Goal: Task Accomplishment & Management: Complete application form

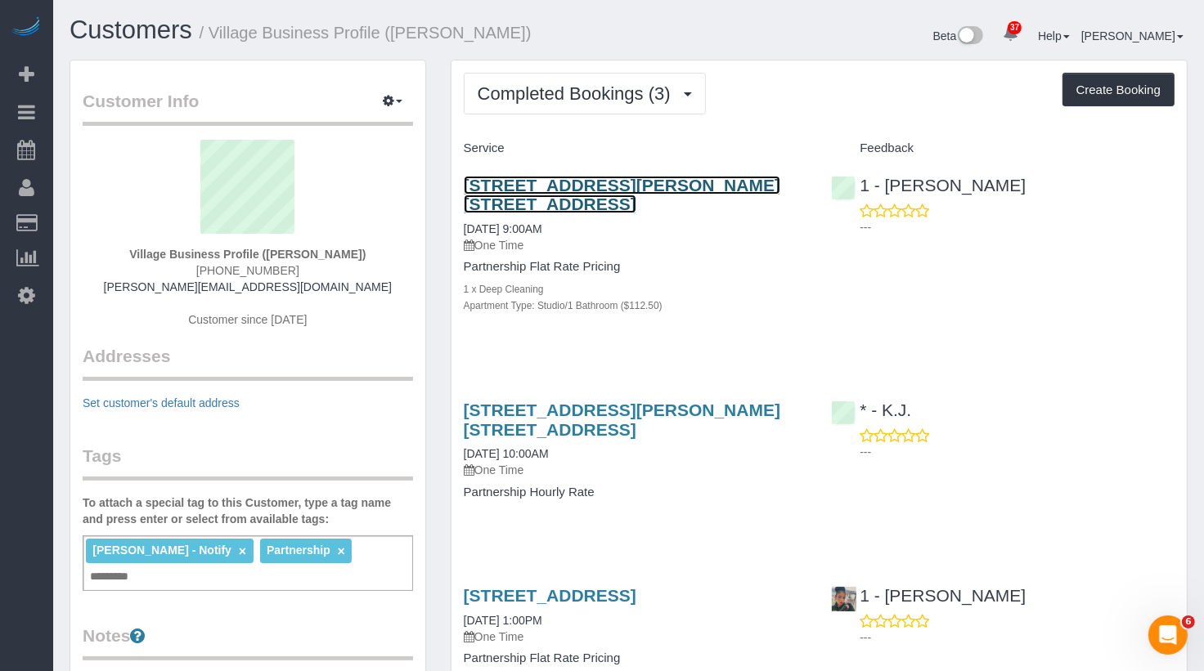
click at [631, 191] on link "[STREET_ADDRESS][PERSON_NAME] [STREET_ADDRESS]" at bounding box center [622, 195] width 316 height 38
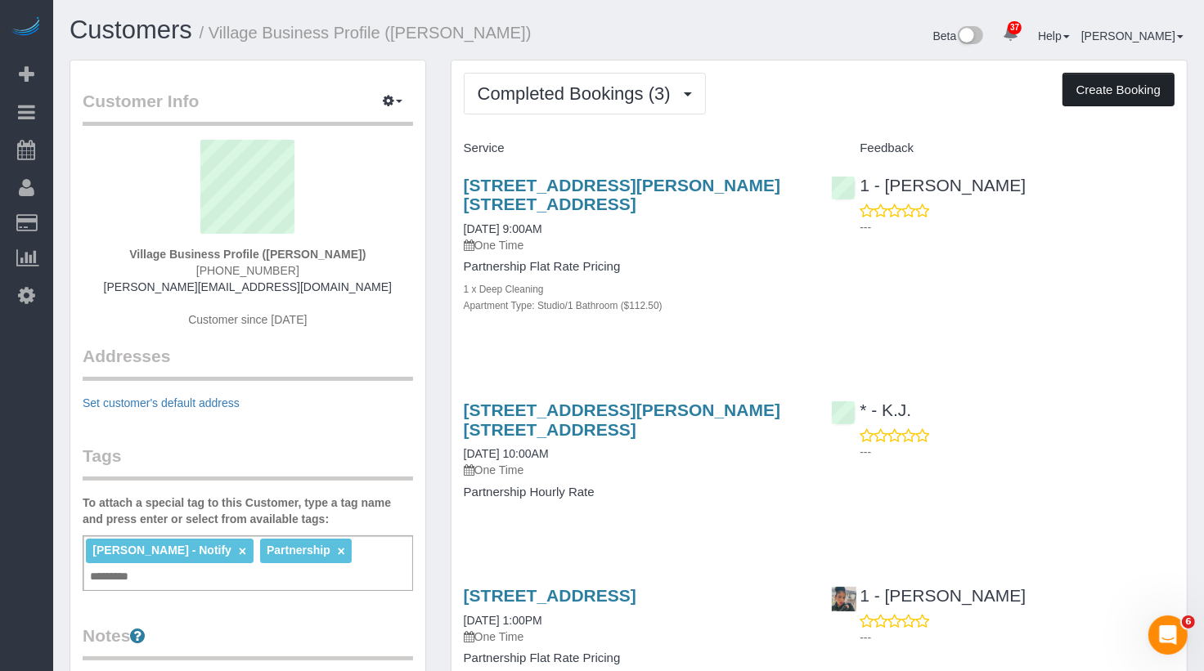
click at [1087, 92] on button "Create Booking" at bounding box center [1118, 90] width 112 height 34
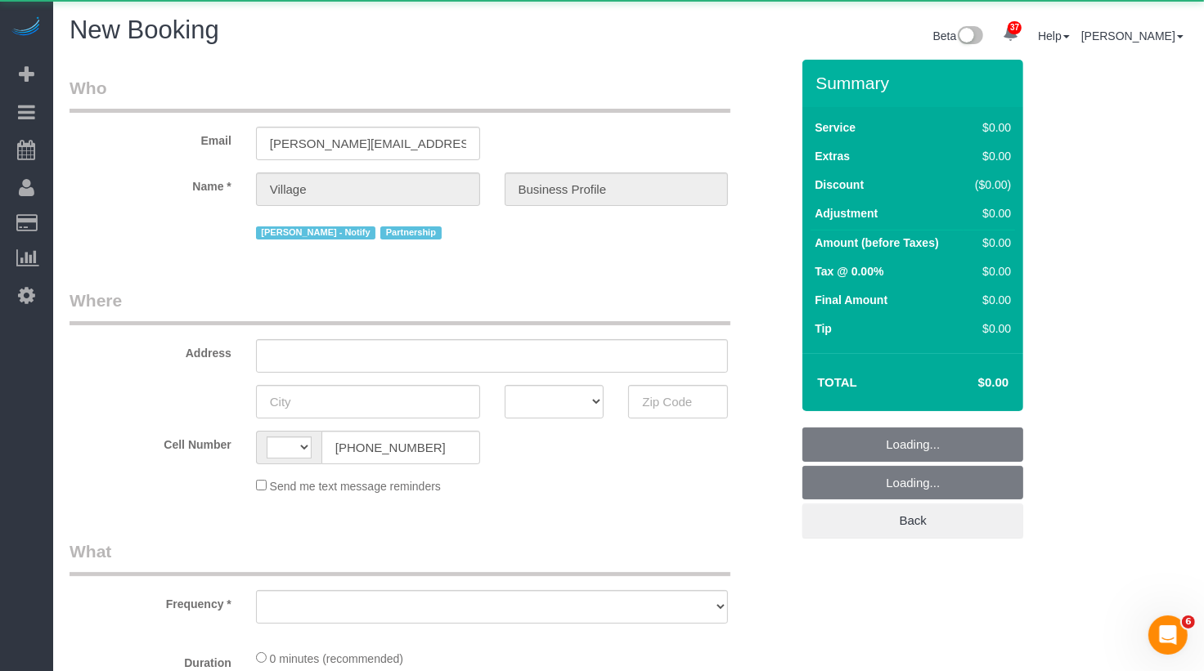
select select "string:US"
select select "number:89"
select select "number:90"
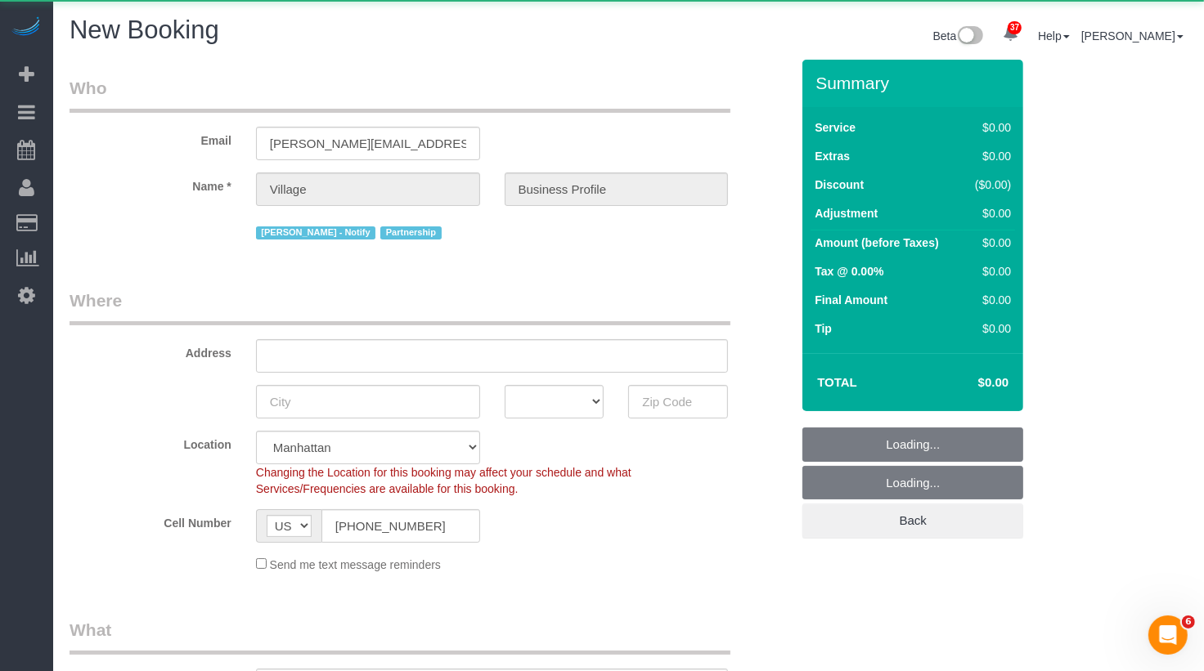
select select "object:13548"
select select "string:stripe-pm_1RlxuC4VGloSiKo7SRpjd9jw"
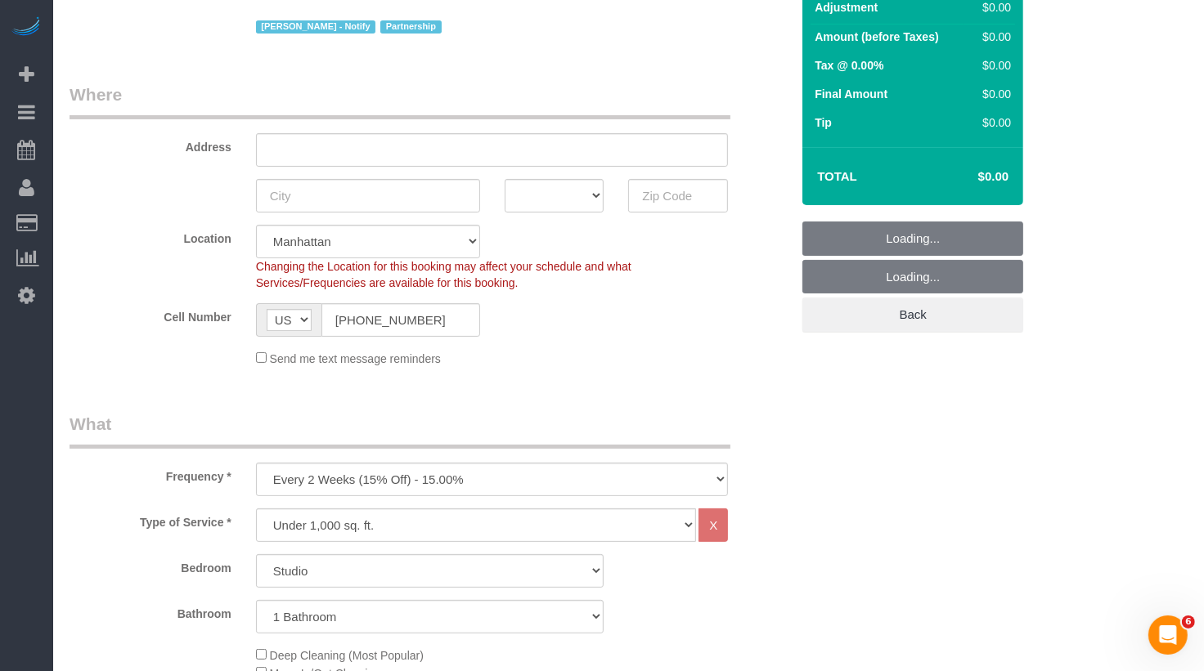
scroll to position [156, 0]
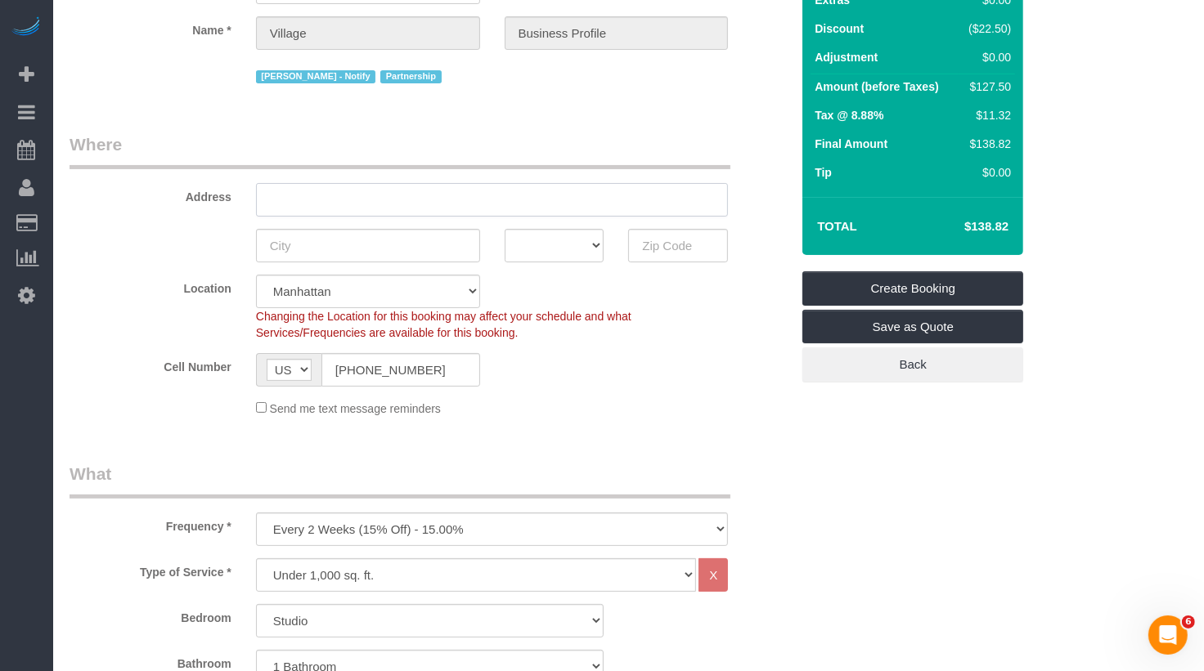
click at [370, 203] on input "text" at bounding box center [492, 200] width 473 height 34
paste input "81 Fleet Pl, Brooklyn, NY 11201"
type input "81 Fleet Pl, Brooklyn, NY 11201"
click at [352, 286] on select "Manhattan Austin Boston Bronx Brooklyn Charlotte Denver New Jersey Portland Que…" at bounding box center [368, 292] width 224 height 34
select select "6"
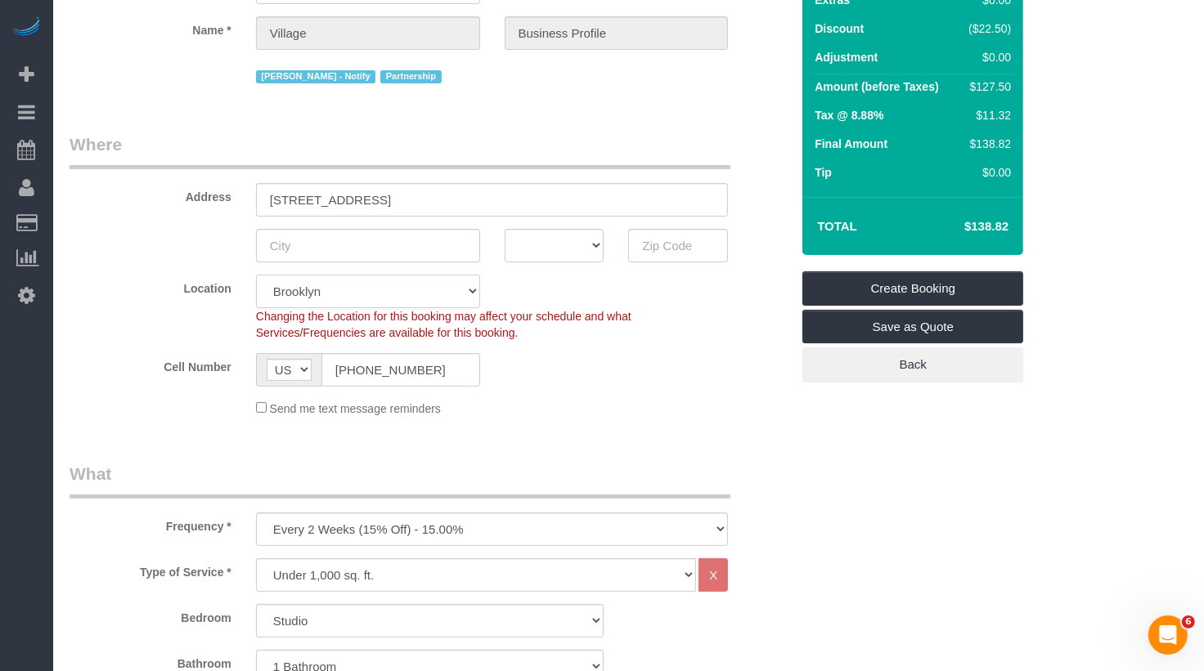
click at [256, 275] on select "Manhattan Austin Boston Bronx Brooklyn Charlotte Denver New Jersey Portland Que…" at bounding box center [368, 292] width 224 height 34
select select "object:14028"
click at [657, 247] on input "text" at bounding box center [678, 246] width 100 height 34
type input "11201"
click at [327, 201] on input "81 Fleet Pl, Brooklyn, NY 11201" at bounding box center [492, 200] width 473 height 34
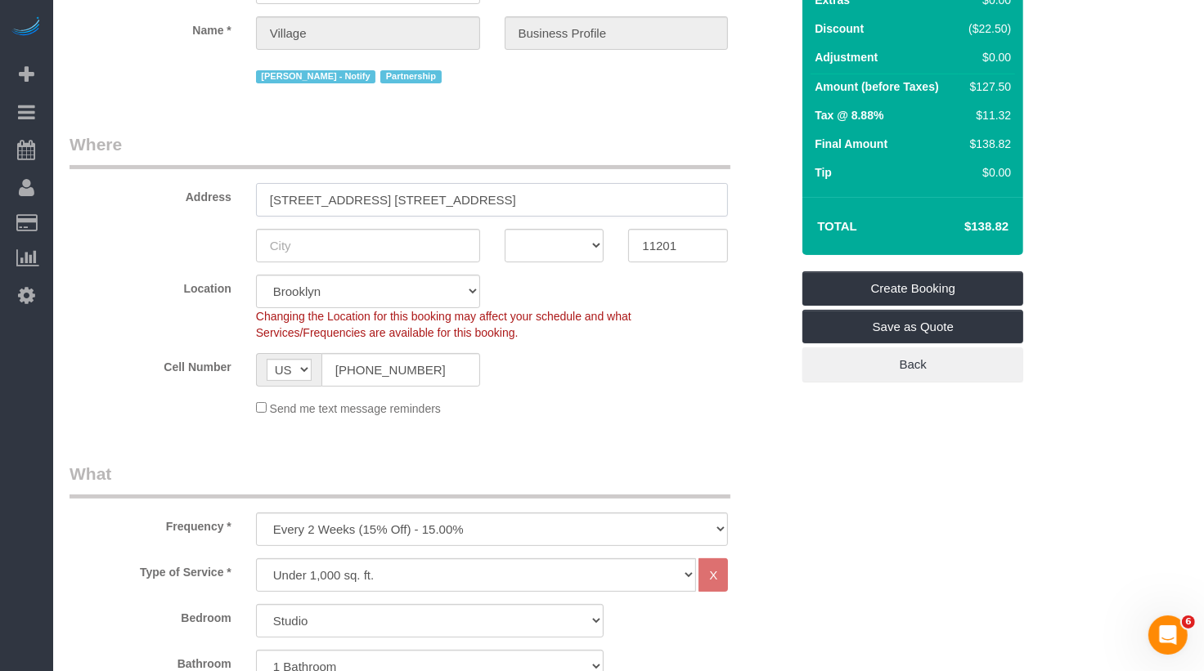
drag, startPoint x: 533, startPoint y: 203, endPoint x: 401, endPoint y: 200, distance: 131.7
click at [401, 200] on input "81 Fleet Place, Apt. 10D, Brooklyn, NY 11201" at bounding box center [492, 200] width 473 height 34
type input "81 Fleet Place, Apt. 10D"
click at [358, 251] on input "text" at bounding box center [368, 246] width 224 height 34
type input "[GEOGRAPHIC_DATA]"
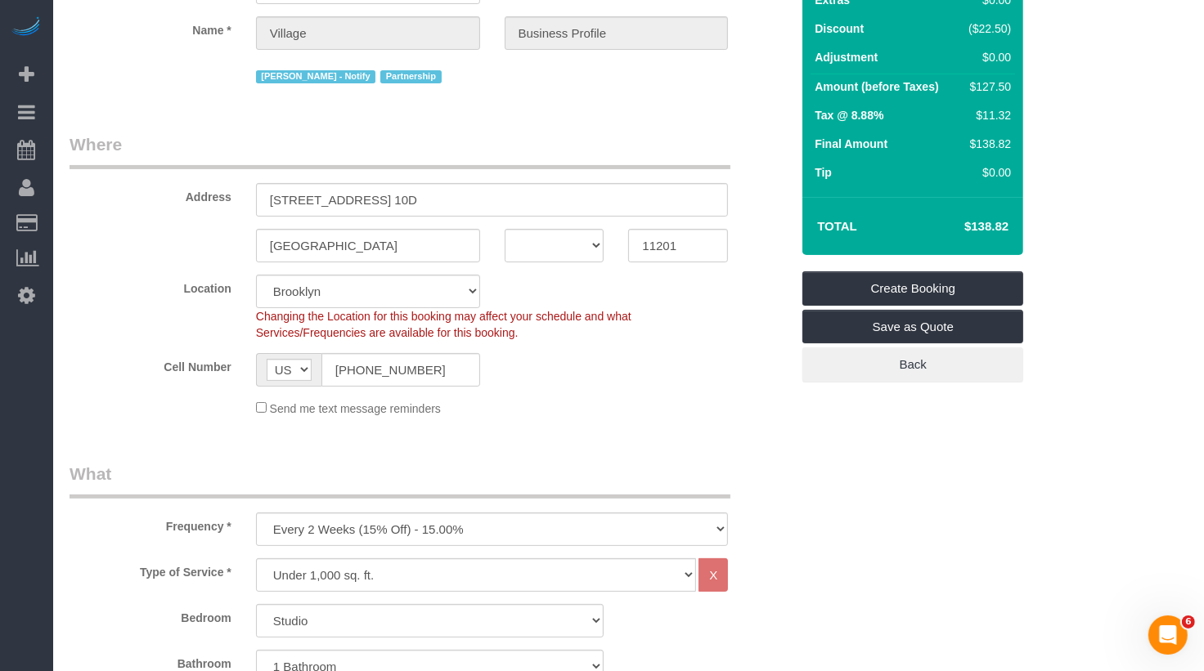
click at [571, 264] on fieldset "Where Address 81 Fleet Place, Apt. 10D Brooklyn AK AL AR AZ CA CO CT DC DE FL G…" at bounding box center [430, 280] width 720 height 297
click at [566, 256] on select "AK AL AR AZ CA CO CT DC DE FL GA HI IA ID IL IN KS KY LA MA MD ME MI MN MO MS M…" at bounding box center [554, 246] width 100 height 34
select select "NY"
click at [504, 229] on select "AK AL AR AZ CA CO CT DC DE FL GA HI IA ID IL IN KS KY LA MA MD ME MI MN MO MS M…" at bounding box center [554, 246] width 100 height 34
click at [591, 429] on fieldset "Where Address 81 Fleet Place, Apt. 10D Brooklyn AK AL AR AZ CA CO CT DC DE FL G…" at bounding box center [430, 280] width 720 height 297
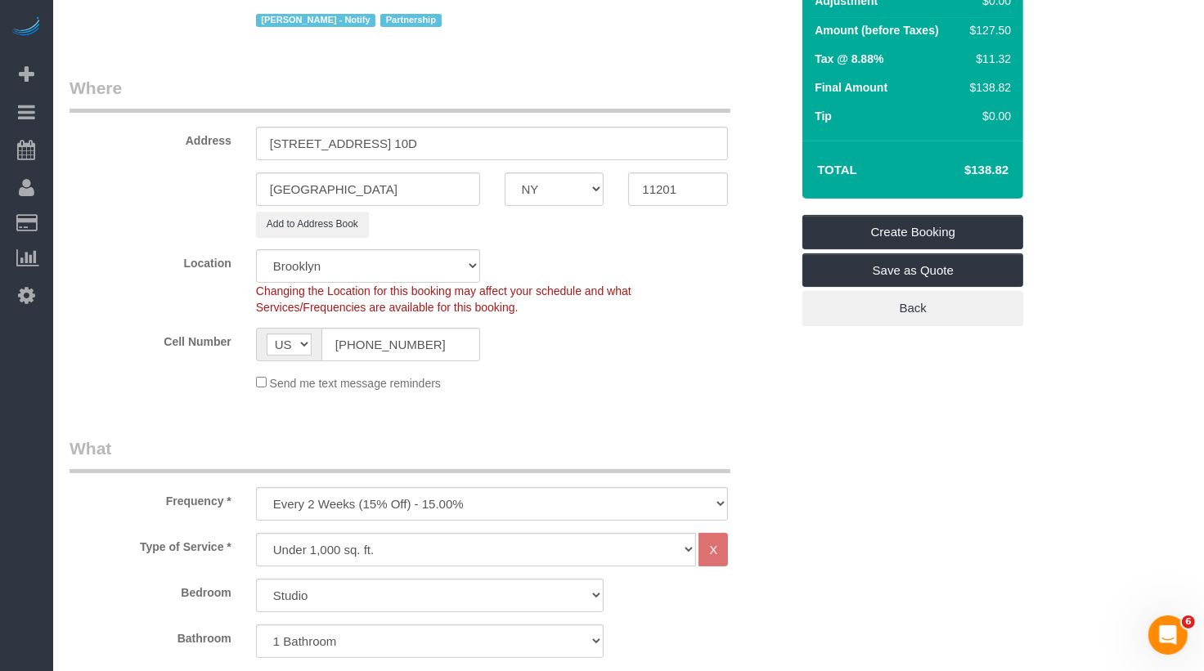
scroll to position [345, 0]
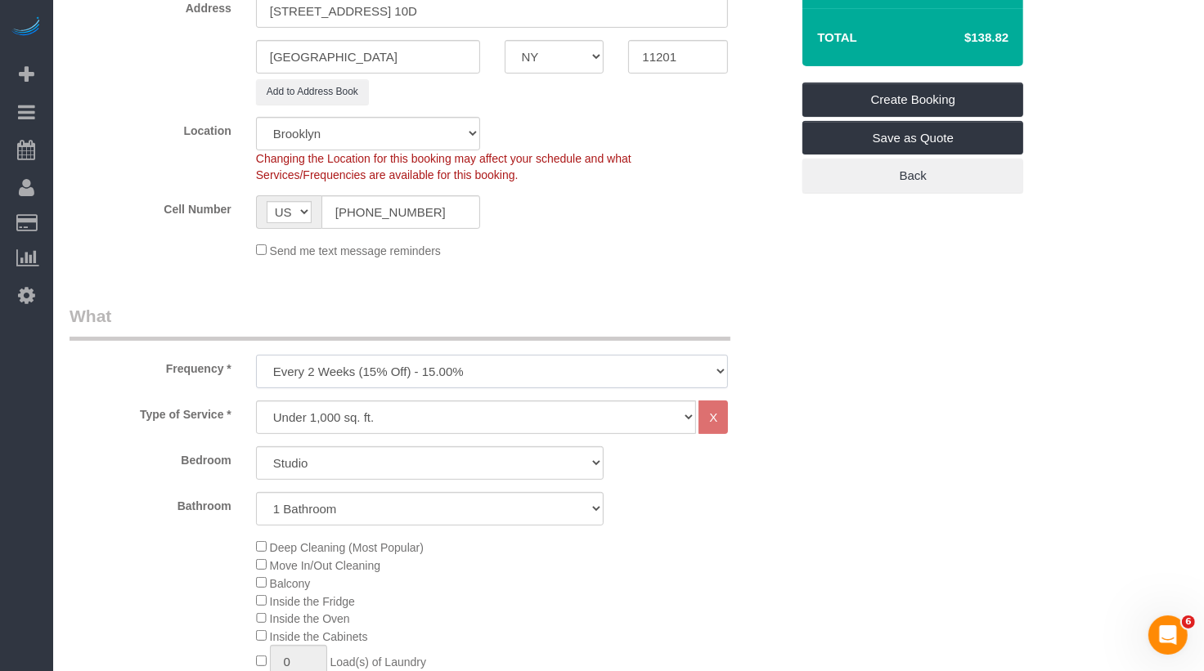
click at [408, 379] on select "One Time Weekly (20% Off) - 20.00% Every 2 Weeks (15% Off) - 15.00% Every 4 Wee…" at bounding box center [492, 372] width 473 height 34
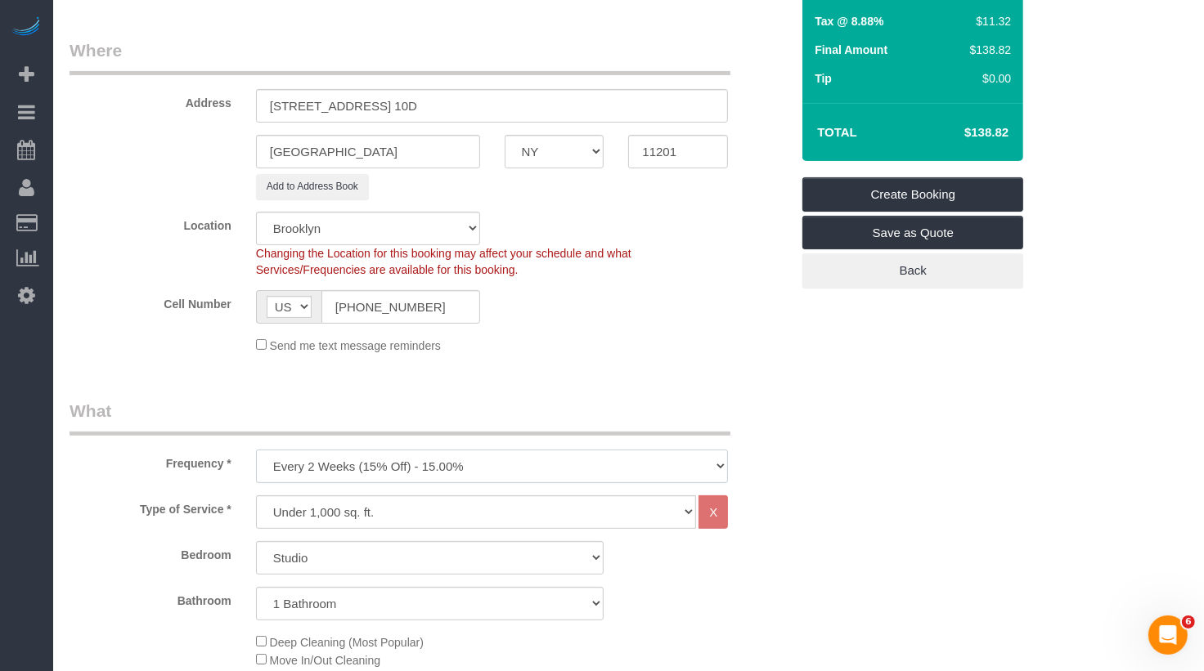
scroll to position [243, 0]
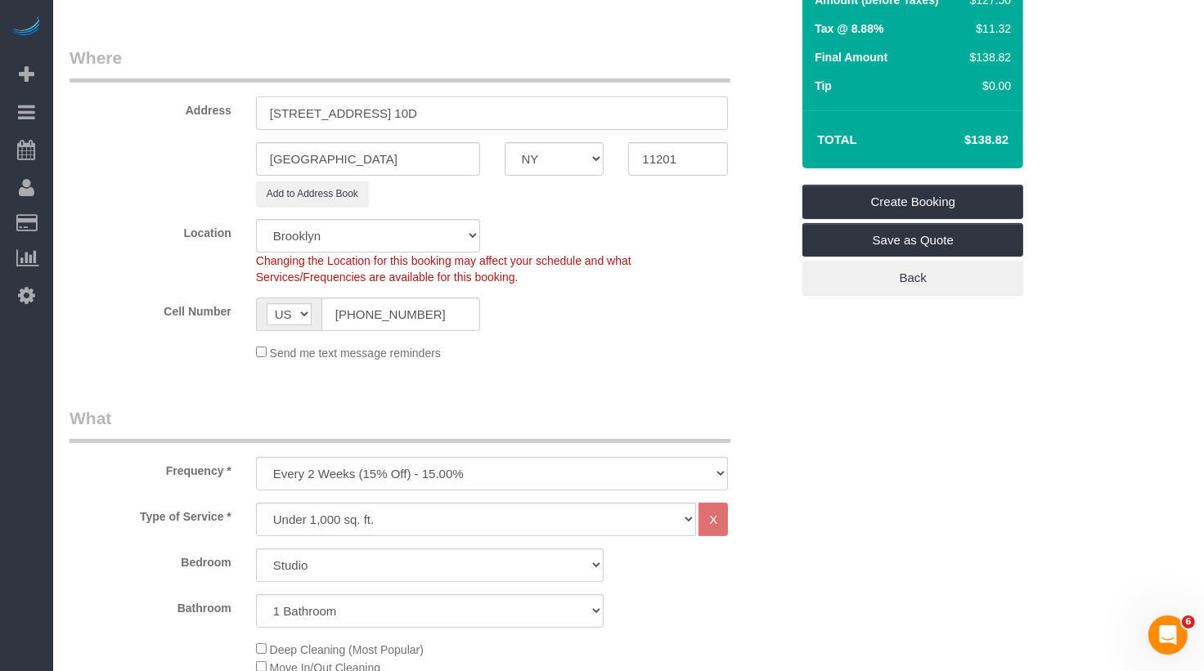
paste input "205 Water St. Apt 4K. Brooklyn, NY 11201"
drag, startPoint x: 428, startPoint y: 107, endPoint x: 202, endPoint y: 107, distance: 226.5
click at [202, 107] on div "Address 81 Fleet Place, Apt. 10D" at bounding box center [429, 88] width 745 height 84
drag, startPoint x: 377, startPoint y: 155, endPoint x: 222, endPoint y: 155, distance: 155.4
click at [222, 155] on div "Brooklyn AK AL AR AZ CA CO CT DC DE FL GA HI IA ID IL IN KS KY LA MA MD ME MI M…" at bounding box center [429, 159] width 745 height 34
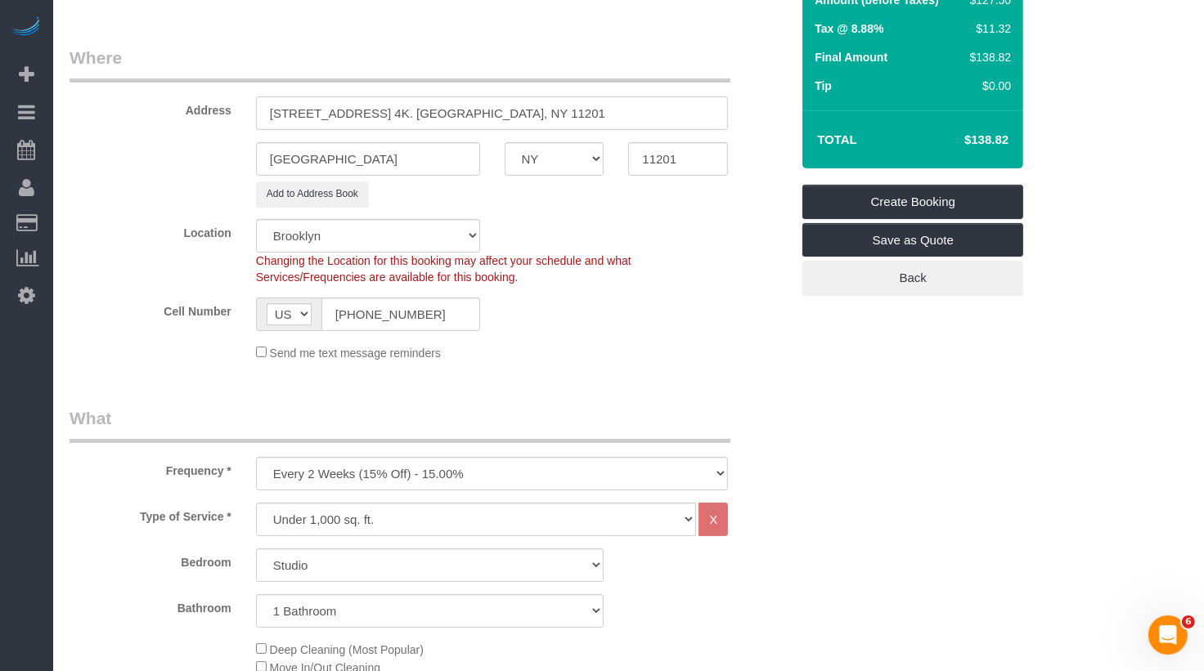
drag, startPoint x: 383, startPoint y: 114, endPoint x: 567, endPoint y: 113, distance: 183.2
click at [567, 114] on input "205 Water St. Apt 4K. Brooklyn, NY 11201" at bounding box center [492, 113] width 473 height 34
click at [342, 115] on input "205 Water St. Apt 4K" at bounding box center [492, 113] width 473 height 34
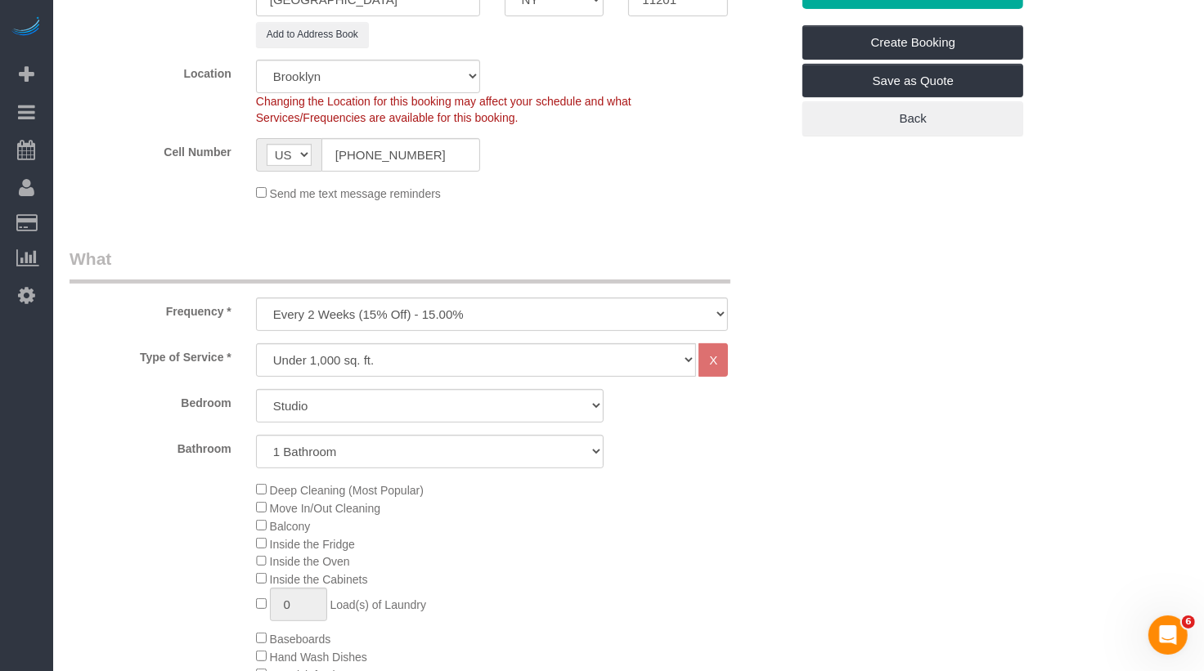
scroll to position [403, 0]
type input "205 Water Street, Apt 4K"
click at [353, 313] on select "One Time Weekly (20% Off) - 20.00% Every 2 Weeks (15% Off) - 15.00% Every 4 Wee…" at bounding box center [492, 314] width 473 height 34
select select "object:14029"
click at [256, 297] on select "One Time Weekly (20% Off) - 20.00% Every 2 Weeks (15% Off) - 15.00% Every 4 Wee…" at bounding box center [492, 314] width 473 height 34
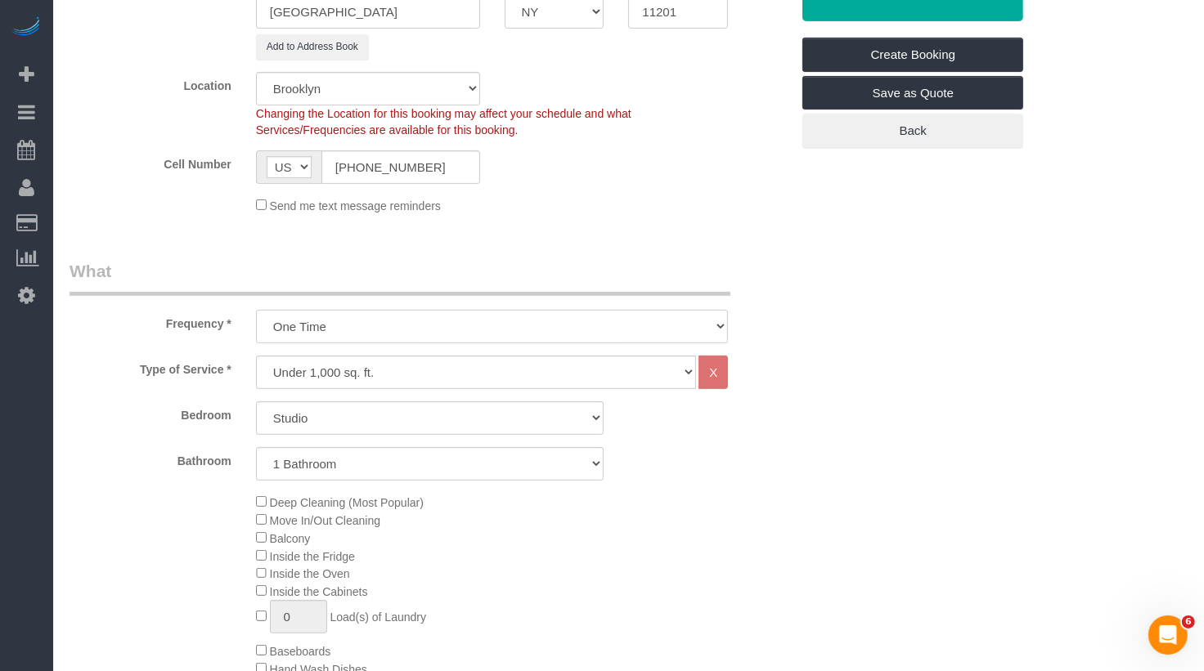
scroll to position [550, 0]
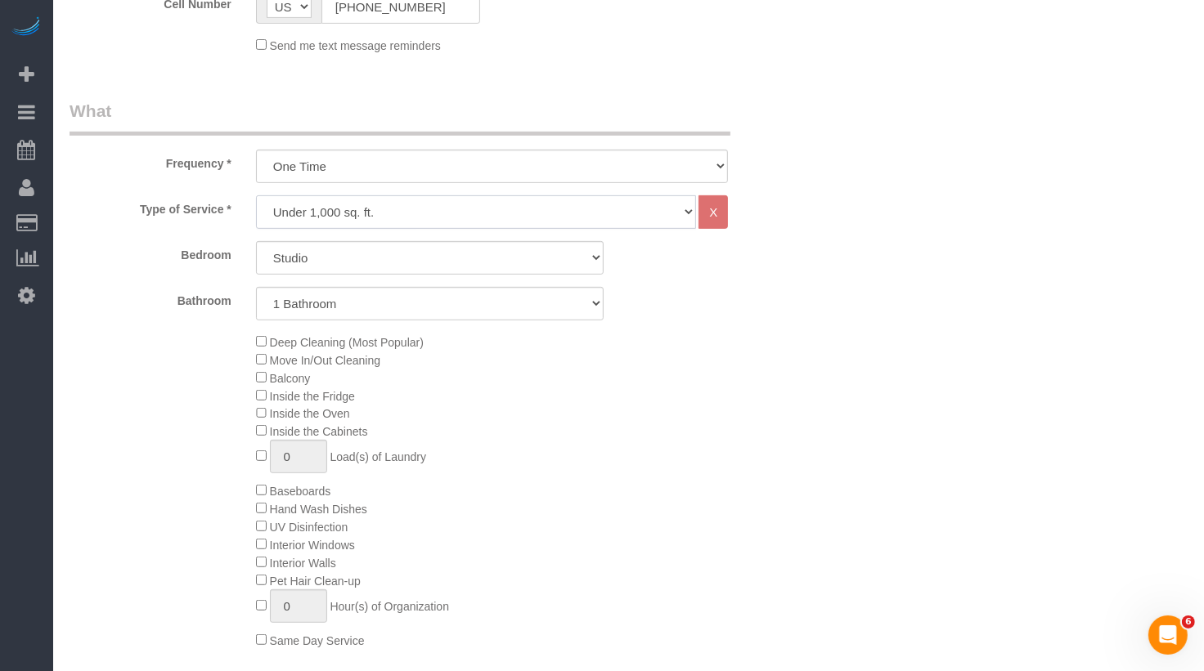
click at [331, 223] on select "Under 1,000 sq. ft. 1,001 - 1,500 sq. ft. 1,500+ sq. ft. Custom Cleaning Office…" at bounding box center [476, 212] width 441 height 34
select select "803"
click at [256, 195] on select "Under 1,000 sq. ft. 1,001 - 1,500 sq. ft. 1,500+ sq. ft. Custom Cleaning Office…" at bounding box center [476, 212] width 441 height 34
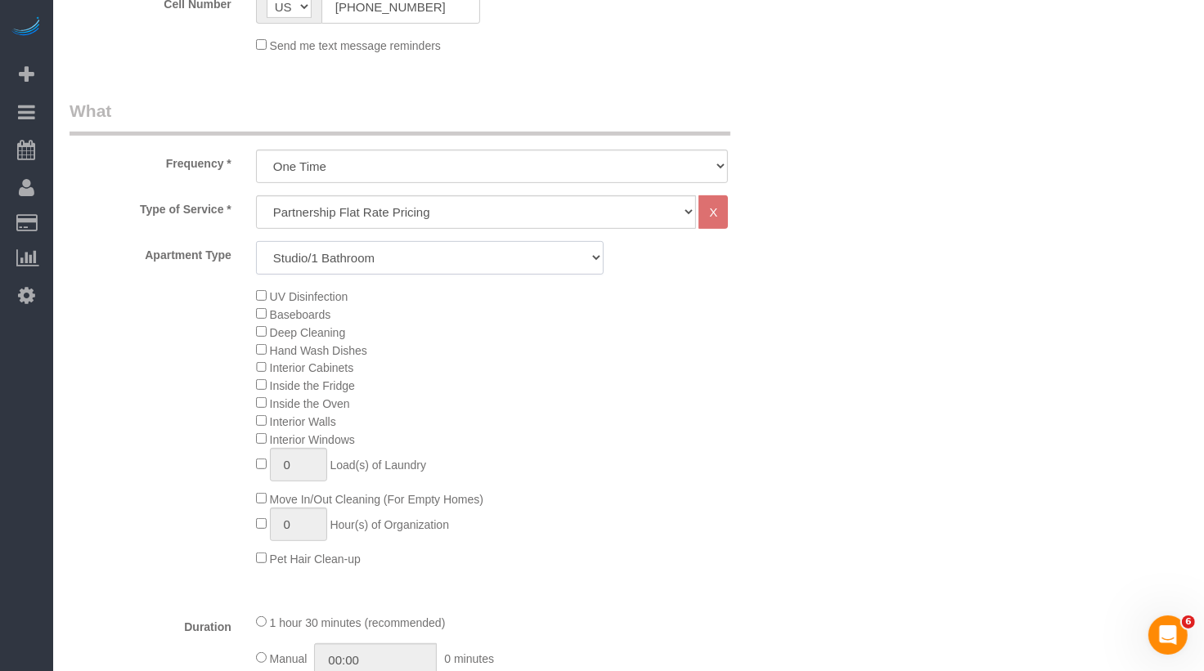
click at [341, 256] on select "Studio/1 Bathroom 1 Bedroom/1 Bathroom 1 Bedroom/2 Bathroom 2 Bedroom/1 Bathroo…" at bounding box center [430, 258] width 348 height 34
click at [256, 241] on select "Studio/1 Bathroom 1 Bedroom/1 Bathroom 1 Bedroom/2 Bathroom 2 Bedroom/1 Bathroo…" at bounding box center [430, 258] width 348 height 34
click at [339, 265] on select "Studio/1 Bathroom 1 Bedroom/1 Bathroom 1 Bedroom/2 Bathroom 2 Bedroom/1 Bathroo…" at bounding box center [430, 258] width 348 height 34
select select "4"
click at [256, 241] on select "Studio/1 Bathroom 1 Bedroom/1 Bathroom 1 Bedroom/2 Bathroom 2 Bedroom/1 Bathroo…" at bounding box center [430, 258] width 348 height 34
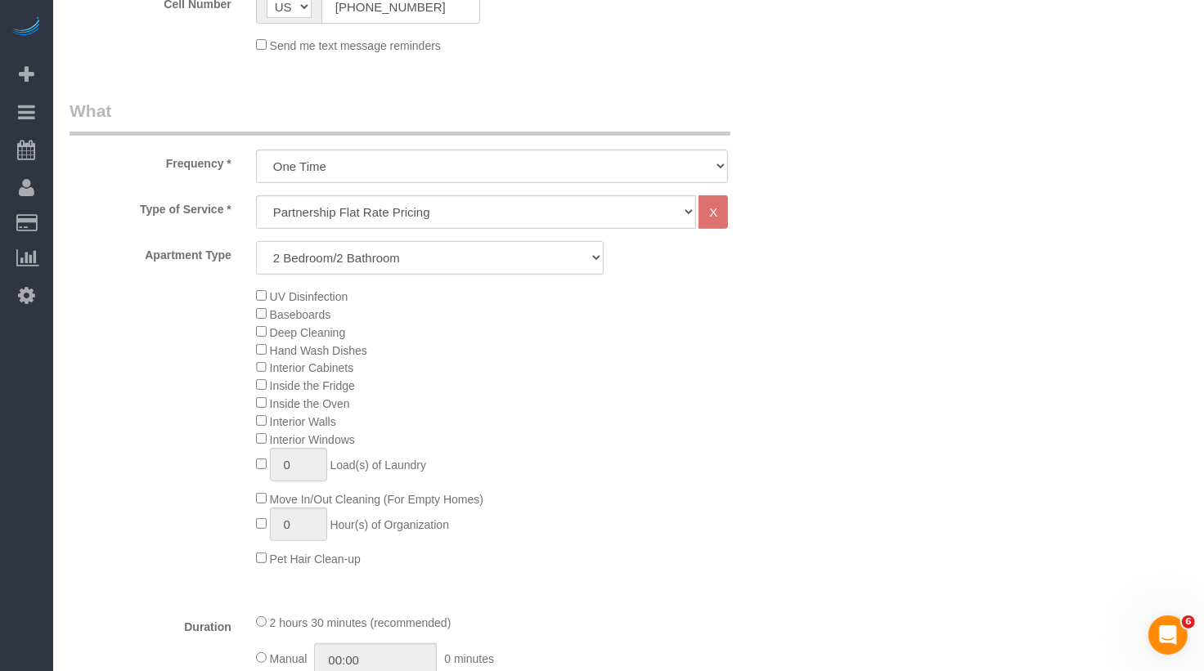
scroll to position [622, 0]
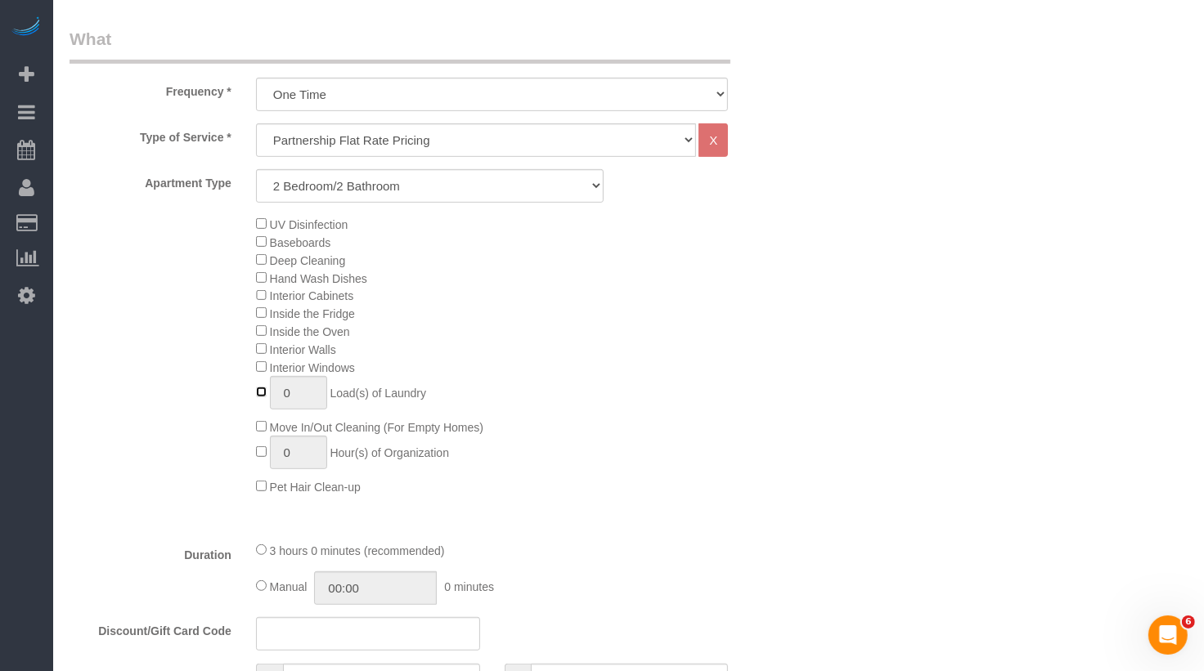
type input "1"
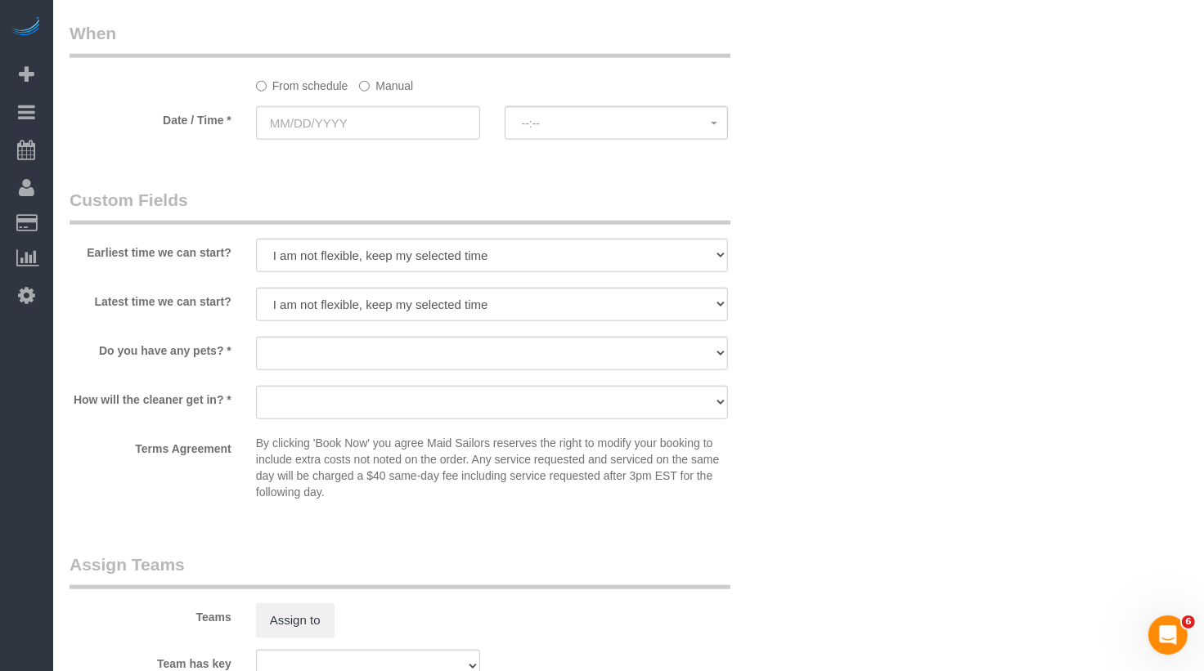
scroll to position [1635, 0]
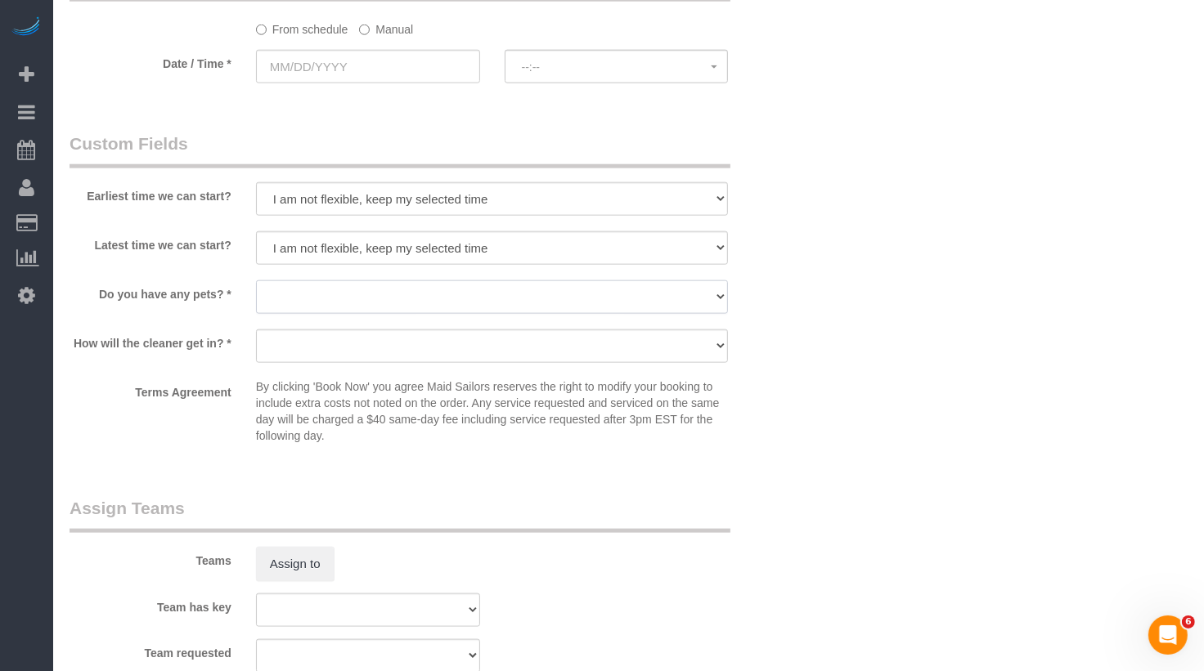
click at [309, 304] on select "Dog Cat None" at bounding box center [492, 297] width 473 height 34
select select "number:13"
click at [256, 280] on select "Dog Cat None" at bounding box center [492, 297] width 473 height 34
click at [299, 343] on select "We'll let you in. Doorman/Front Desk has the key. Other (Provide details)" at bounding box center [492, 347] width 473 height 34
select select "number:5"
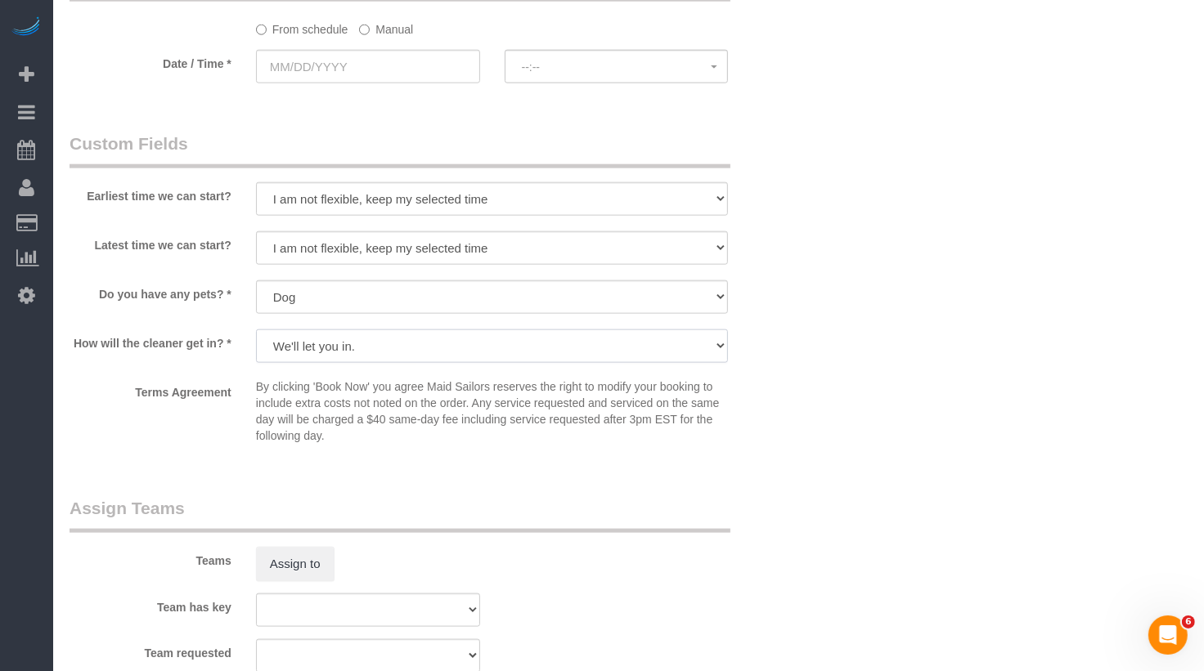
click at [256, 330] on select "We'll let you in. Doorman/Front Desk has the key. Other (Provide details)" at bounding box center [492, 347] width 473 height 34
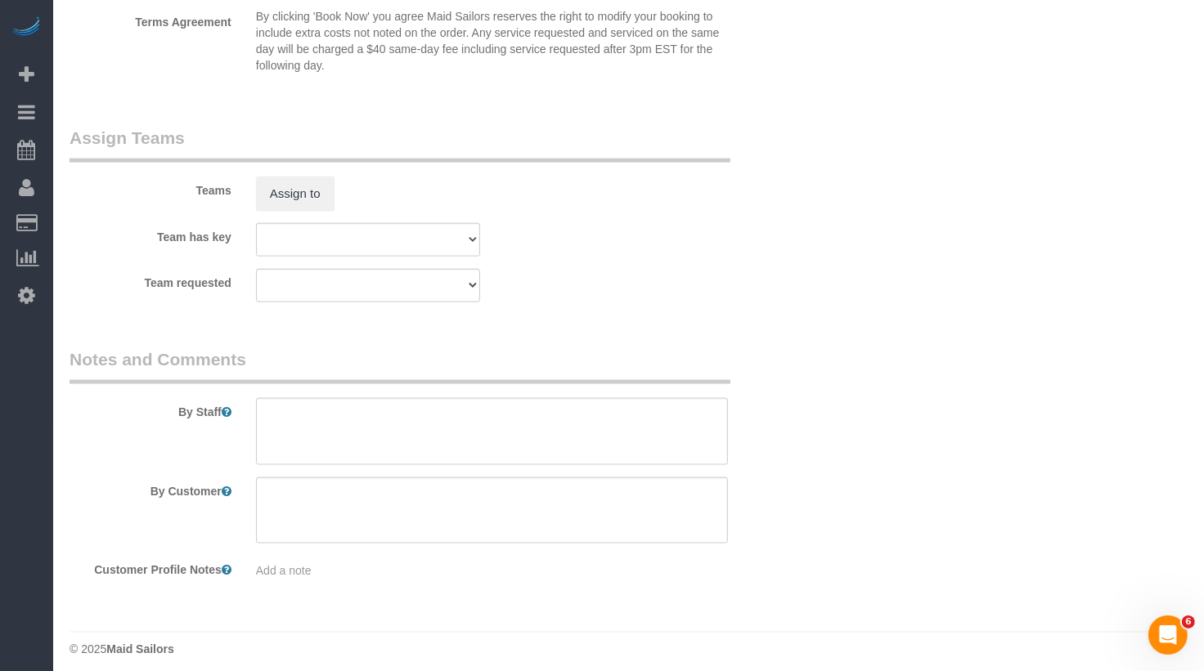
scroll to position [2012, 0]
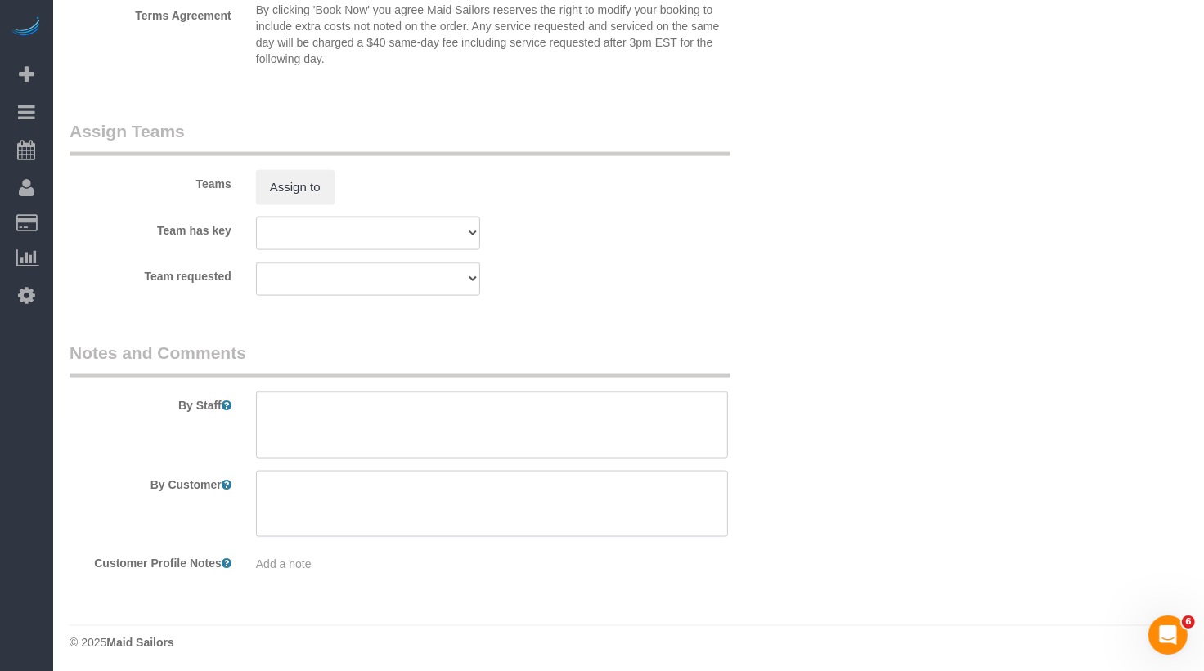
click at [289, 482] on textarea at bounding box center [492, 504] width 473 height 67
type textarea "Resident: Tom"
click at [655, 275] on div "Team requested 000- Donna Mercado 000 - Partnerships 000 - TEAM JOB 0 - Giselys…" at bounding box center [429, 279] width 745 height 34
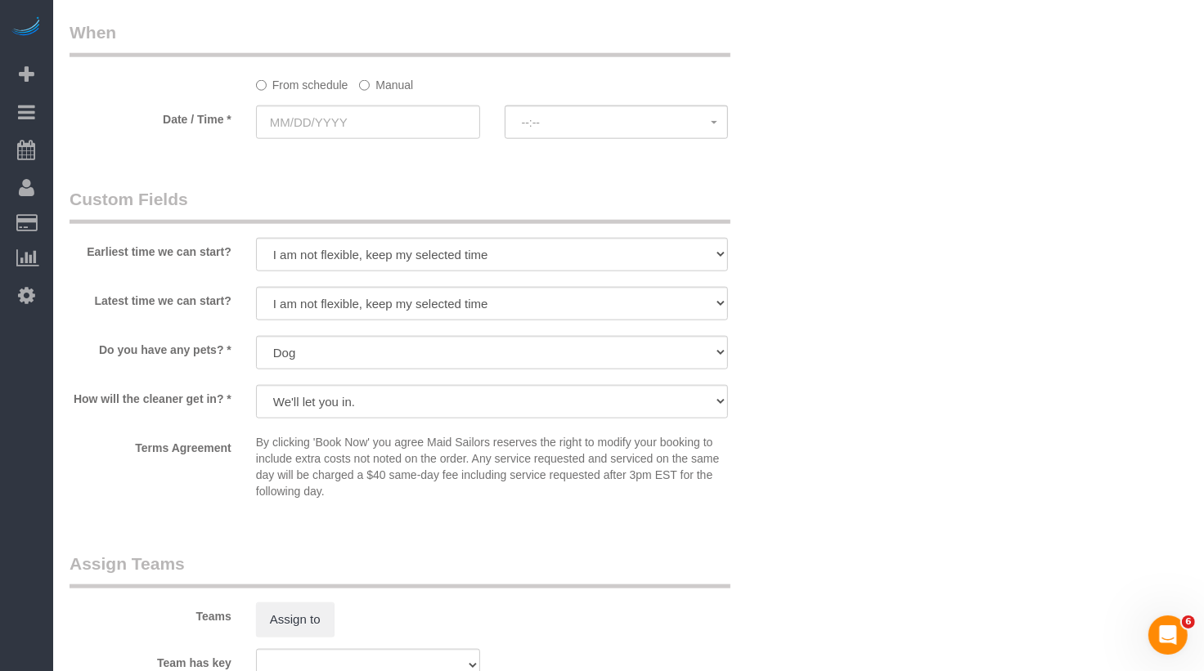
scroll to position [1477, 0]
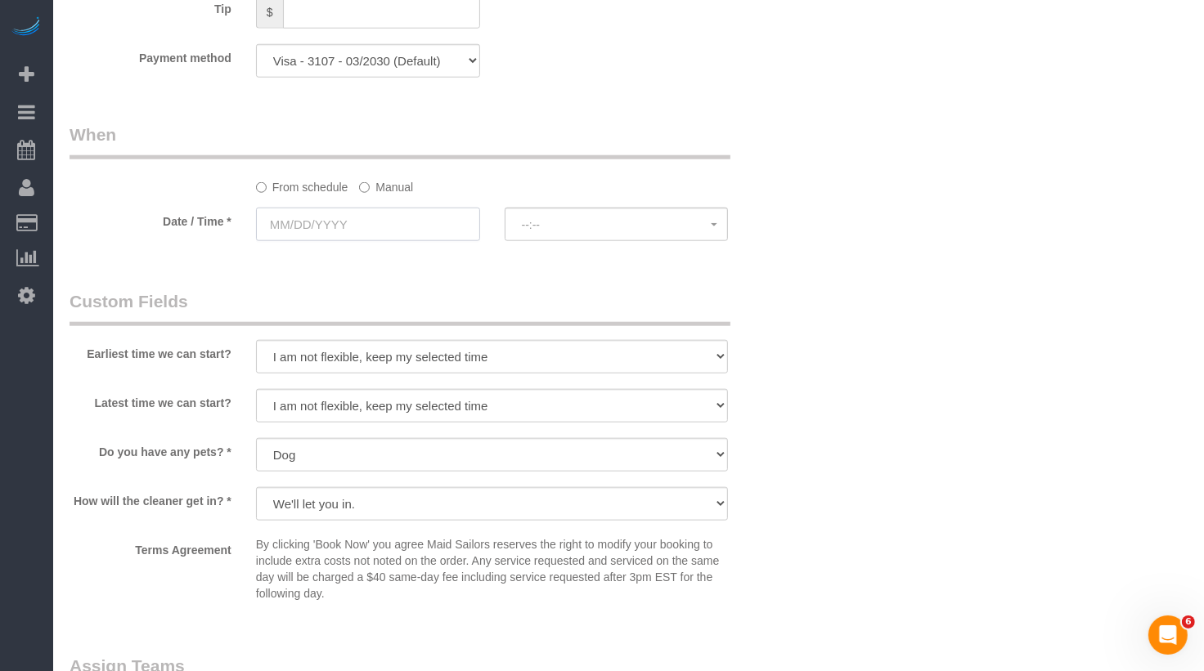
click at [373, 219] on input "text" at bounding box center [368, 225] width 224 height 34
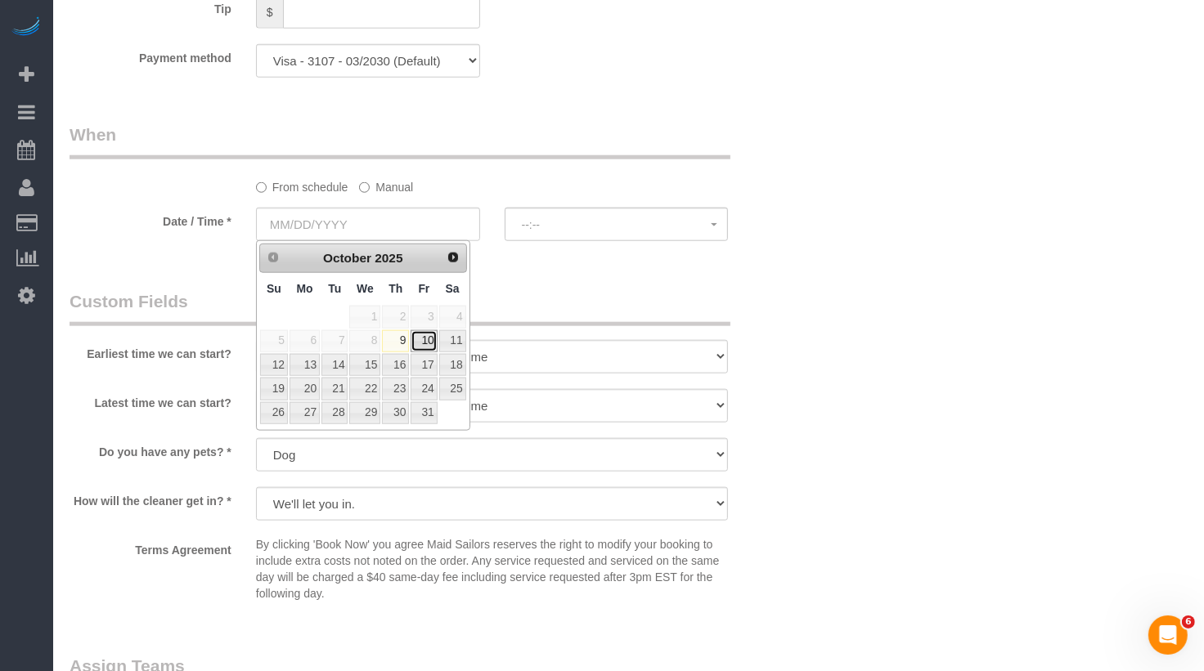
click at [424, 339] on link "10" at bounding box center [423, 341] width 26 height 22
type input "[DATE]"
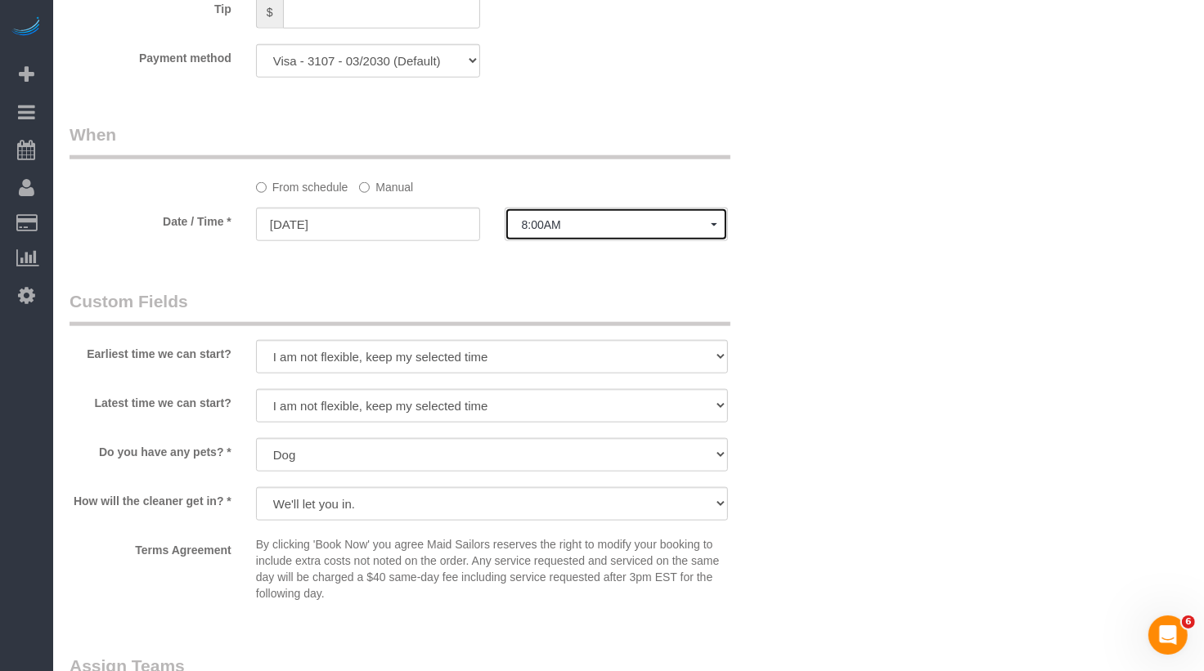
click at [549, 213] on button "8:00AM" at bounding box center [616, 225] width 224 height 34
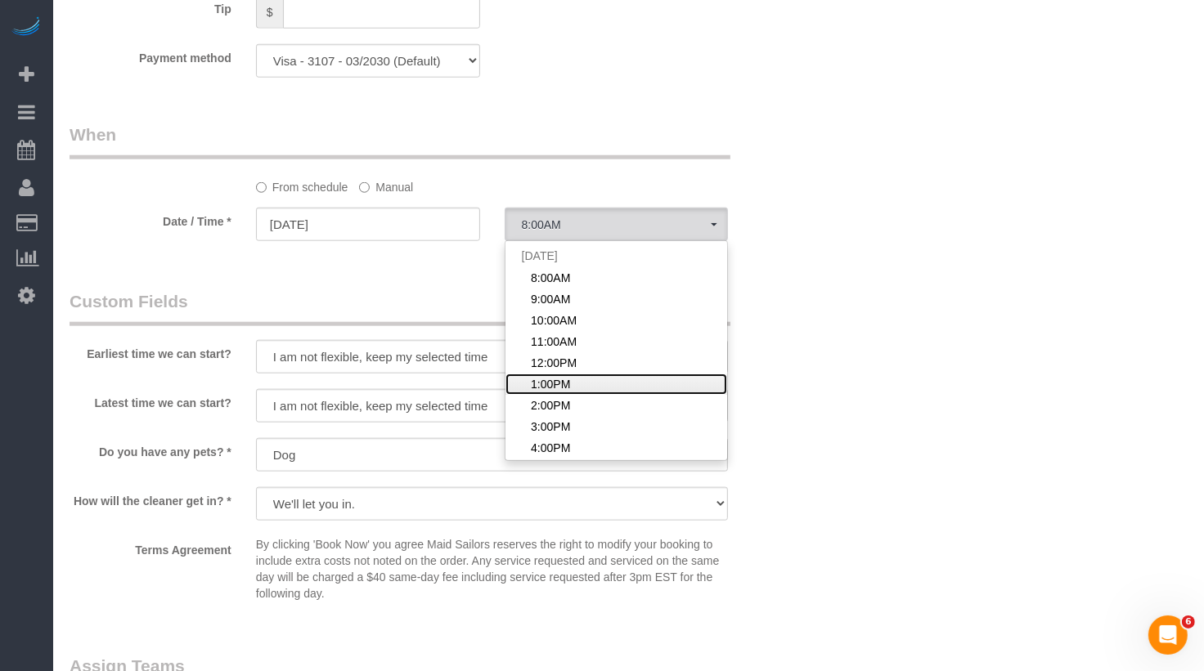
click at [556, 383] on span "1:00PM" at bounding box center [550, 384] width 39 height 16
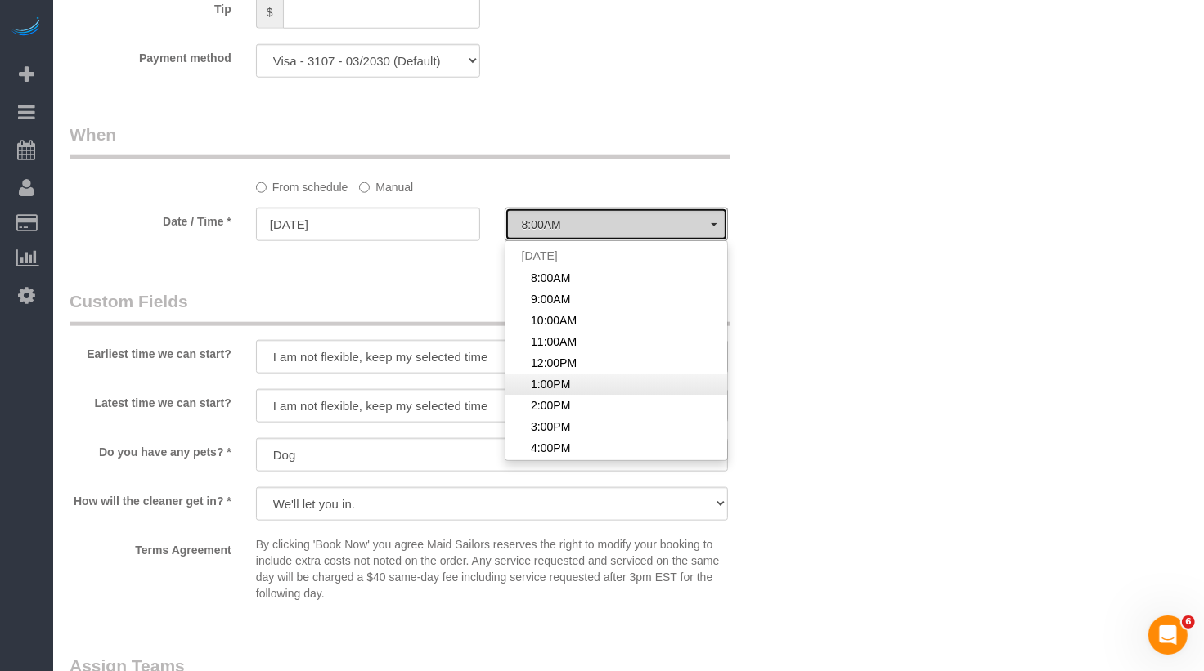
select select "spot6"
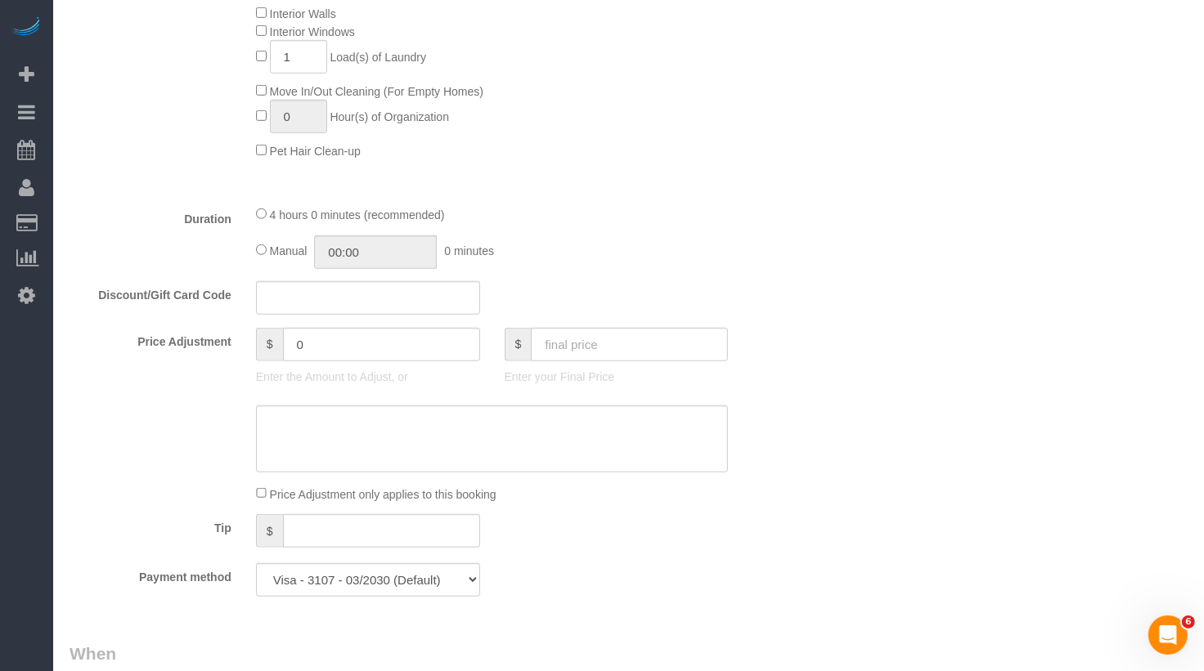
scroll to position [0, 0]
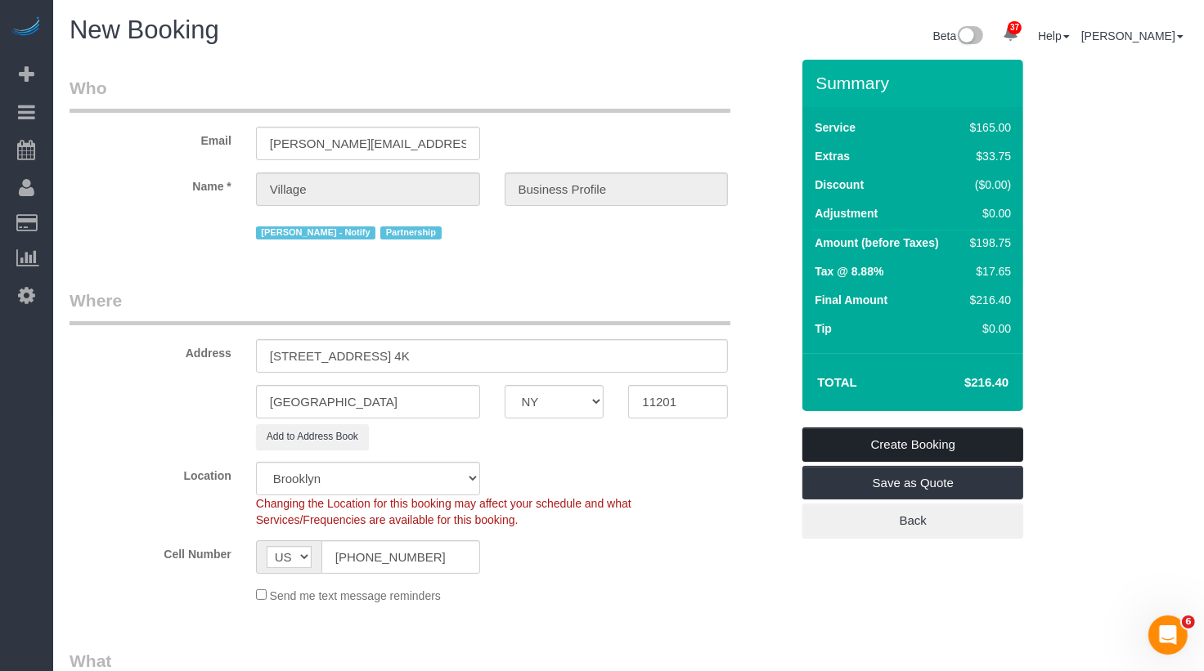
click at [911, 443] on link "Create Booking" at bounding box center [912, 445] width 221 height 34
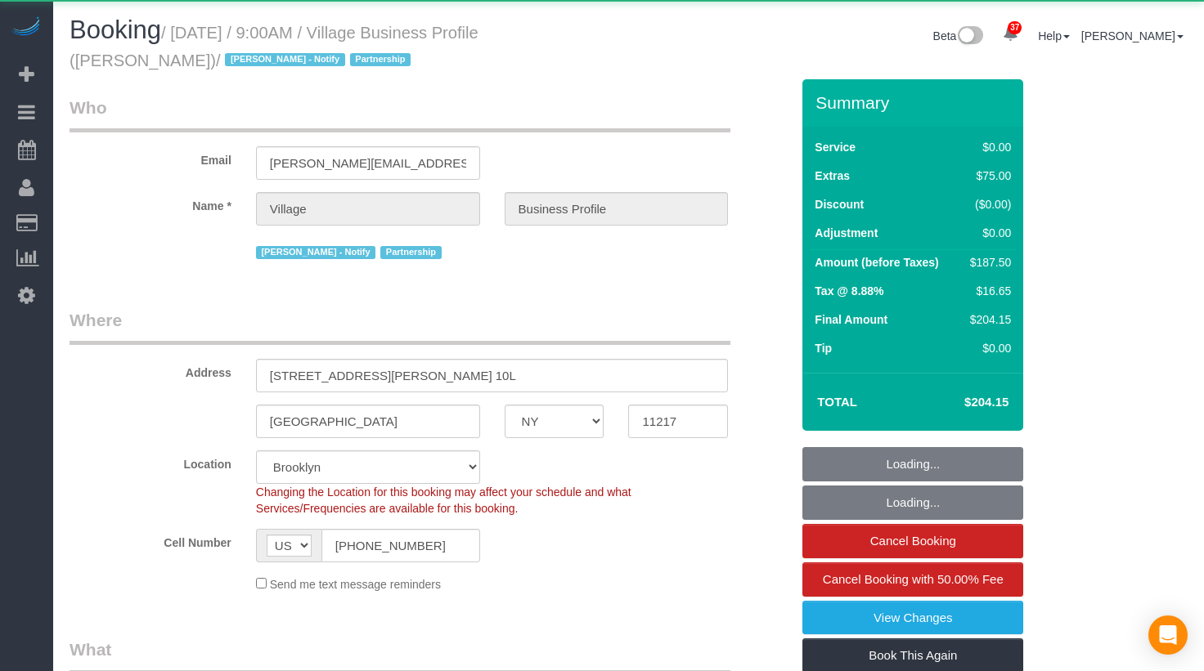
select select "NY"
select select "spot1"
select select "number:89"
select select "number:90"
select select "number:15"
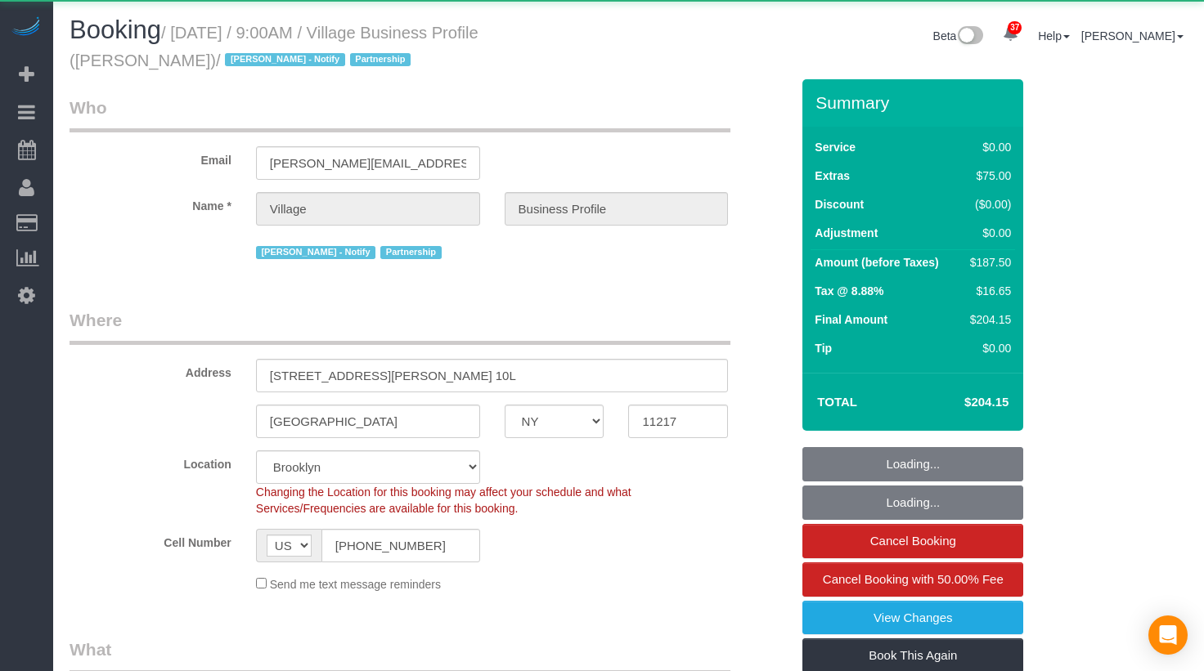
select select "number:5"
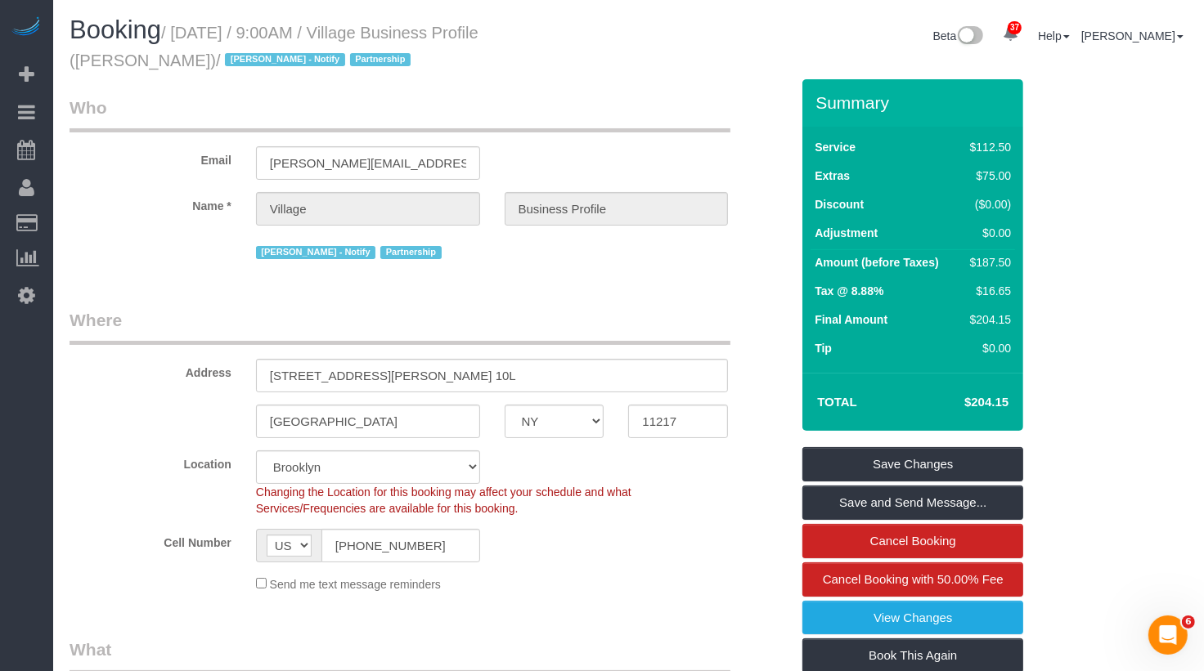
drag, startPoint x: 194, startPoint y: 68, endPoint x: 421, endPoint y: 31, distance: 230.3
click at [421, 31] on small "/ September 12, 2025 / 9:00AM / Village Business Profile (James Anthony) / Jack…" at bounding box center [274, 47] width 409 height 46
drag, startPoint x: 421, startPoint y: 31, endPoint x: 192, endPoint y: 65, distance: 231.5
click at [193, 65] on small "/ September 12, 2025 / 9:00AM / Village Business Profile (James Anthony) / Jack…" at bounding box center [274, 47] width 409 height 46
copy small "Village Business Profile (James Anthony)"
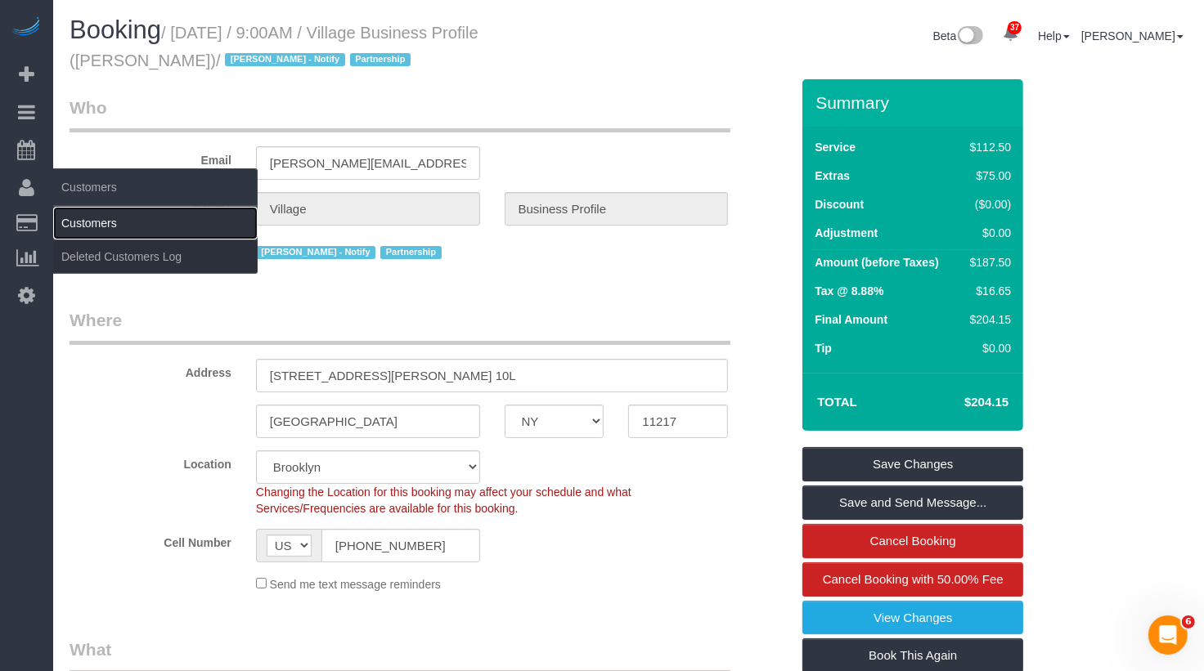
click at [87, 226] on link "Customers" at bounding box center [155, 223] width 204 height 33
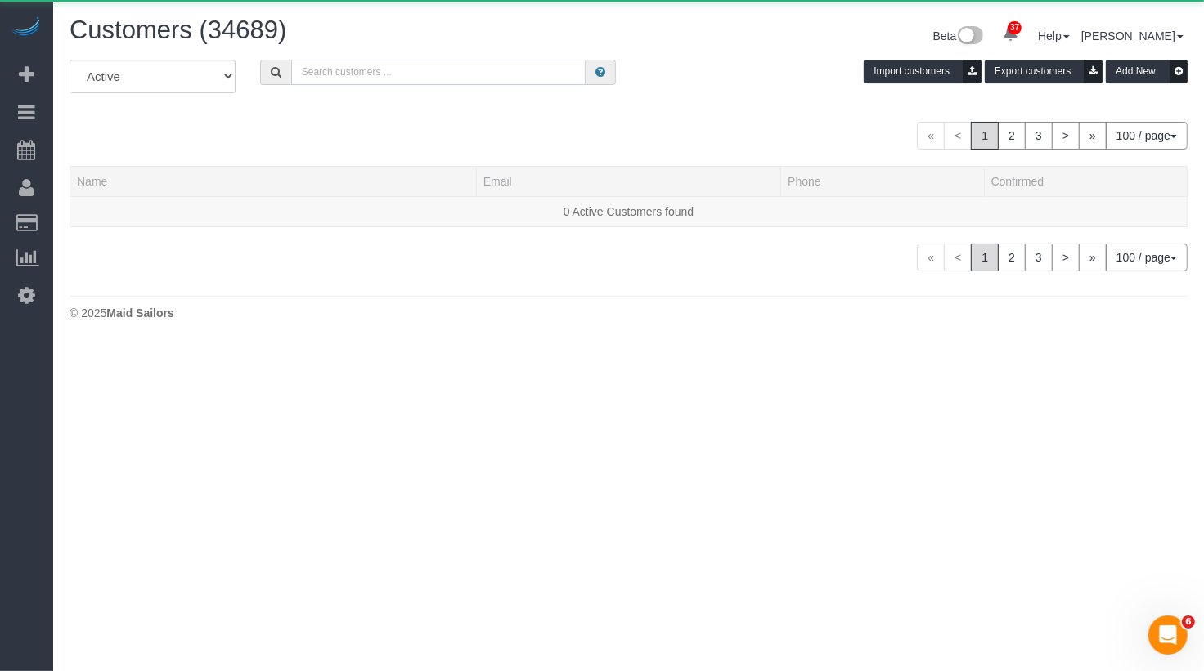
click at [452, 73] on input "text" at bounding box center [438, 72] width 295 height 25
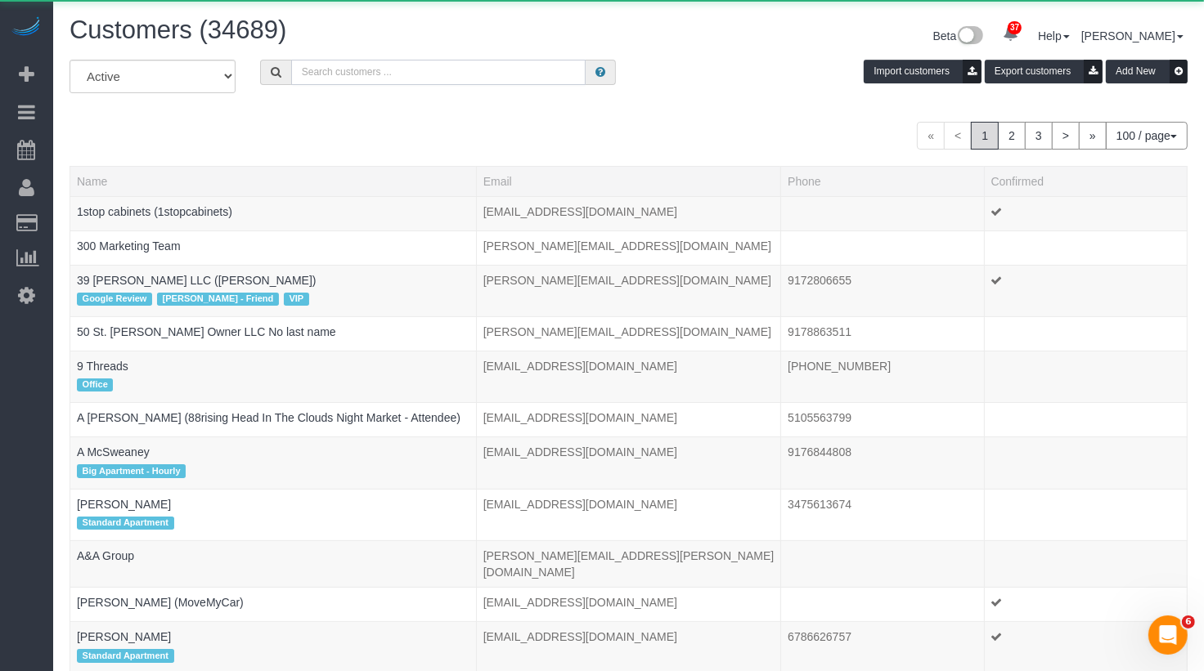
paste input "Village Business Profile (James Anthony)"
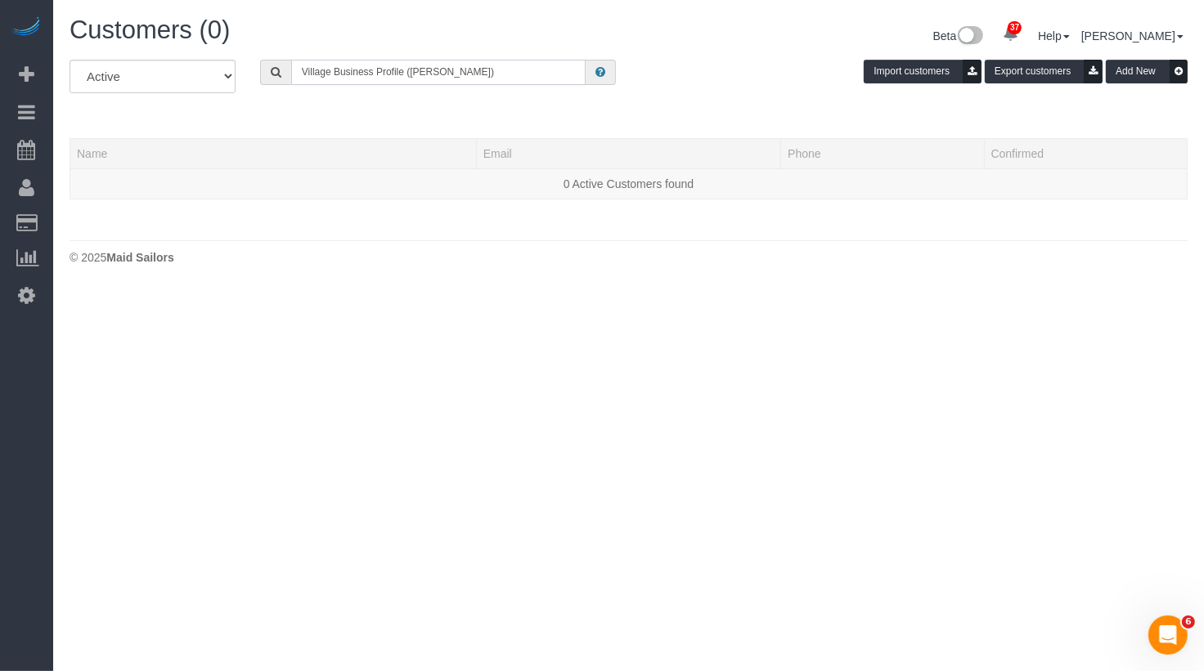
drag, startPoint x: 403, startPoint y: 72, endPoint x: 518, endPoint y: 72, distance: 115.3
click at [517, 72] on input "Village Business Profile (James Anthony)" at bounding box center [438, 72] width 295 height 25
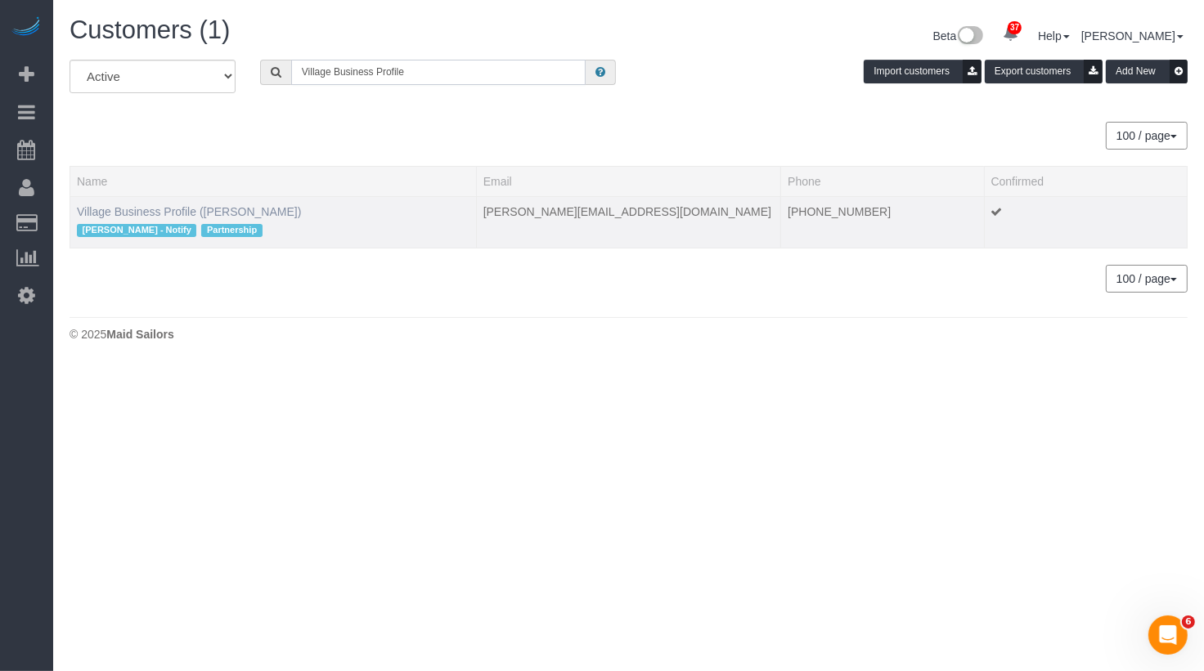
type input "Village Business Profile"
click at [182, 213] on link "Village Business Profile (James Anthony)" at bounding box center [189, 211] width 224 height 13
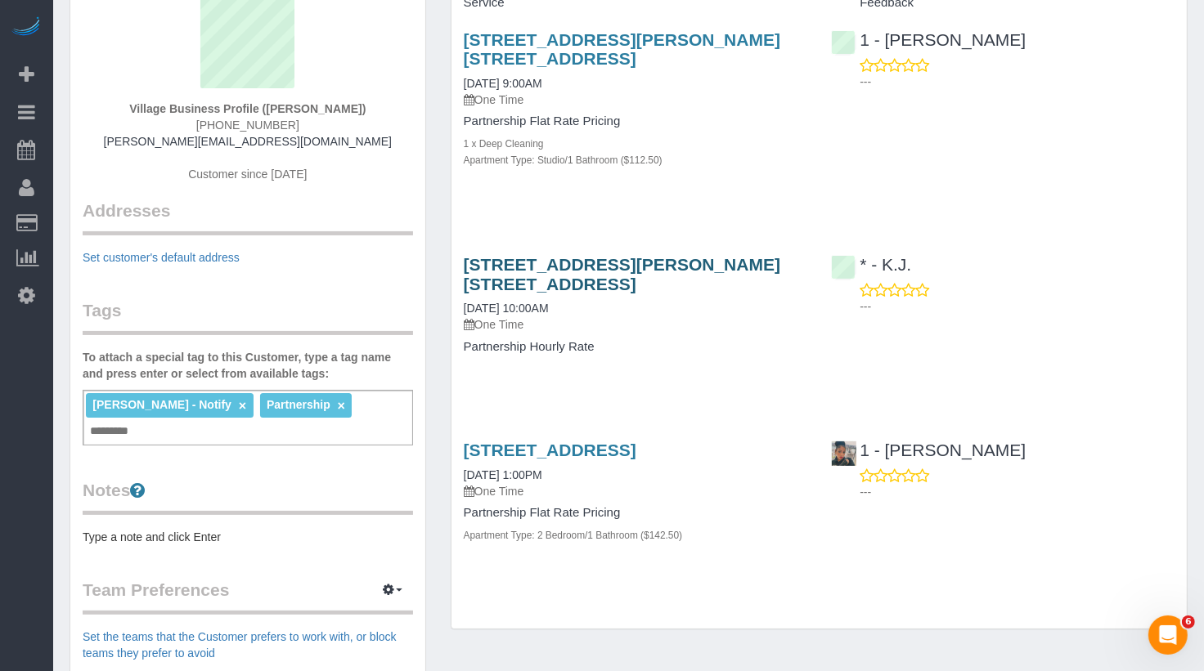
scroll to position [161, 0]
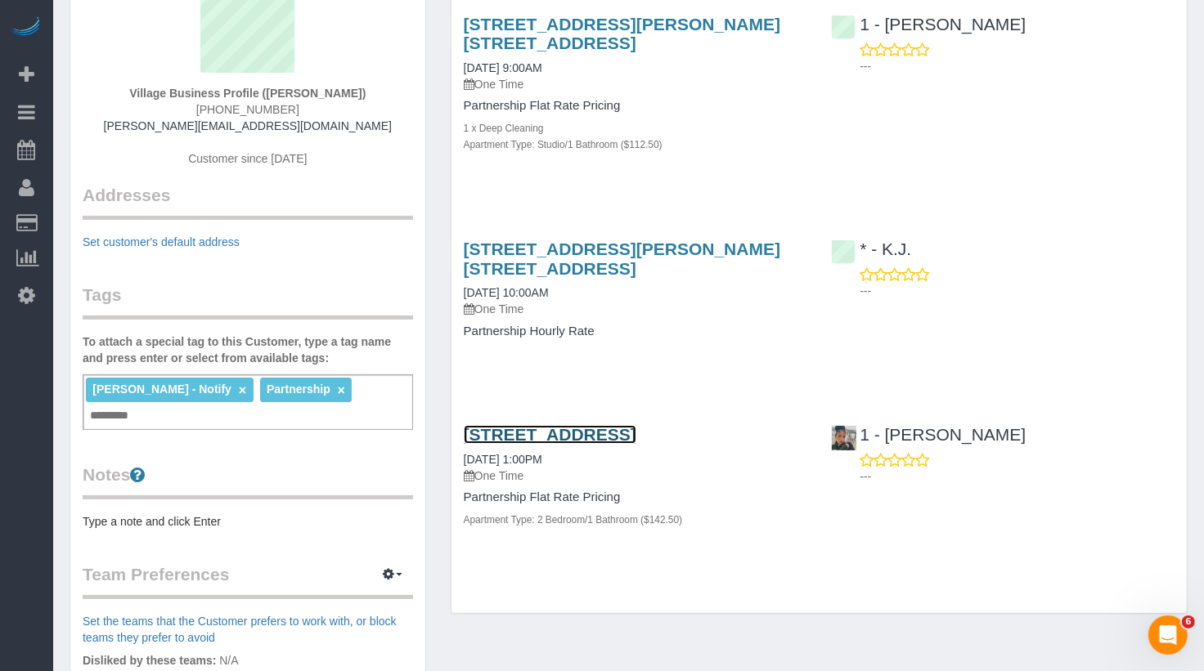
click at [563, 435] on link "5-09 50th Ave, 1st Floor, Long Island City, NY 11101" at bounding box center [550, 434] width 173 height 19
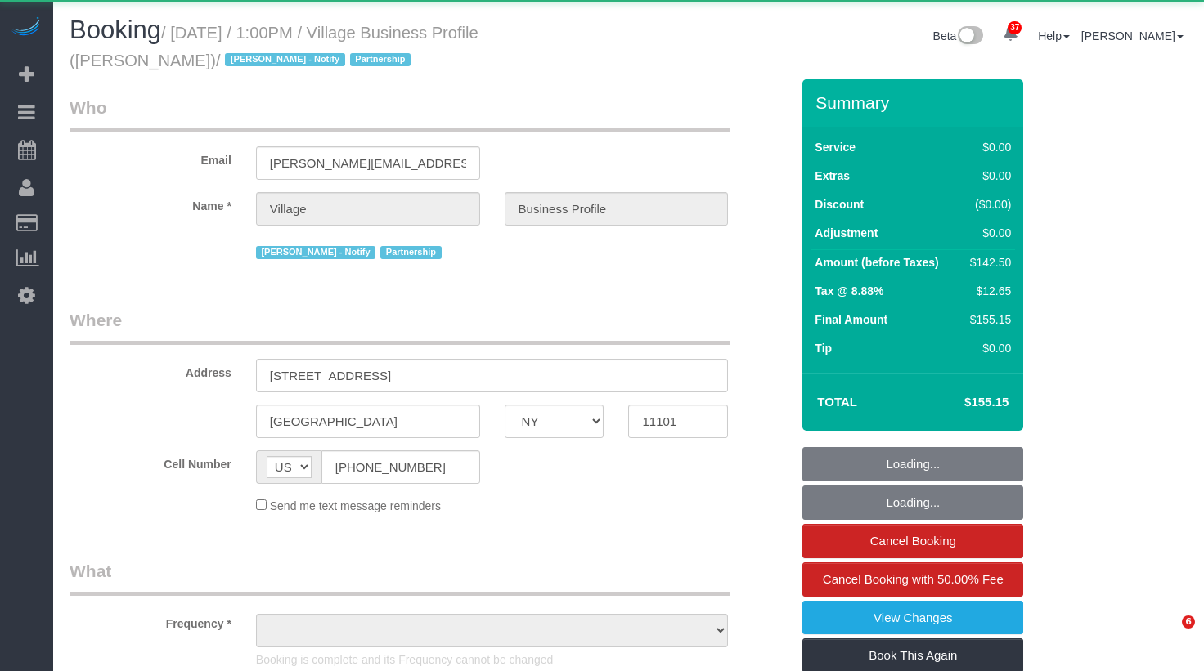
select select "NY"
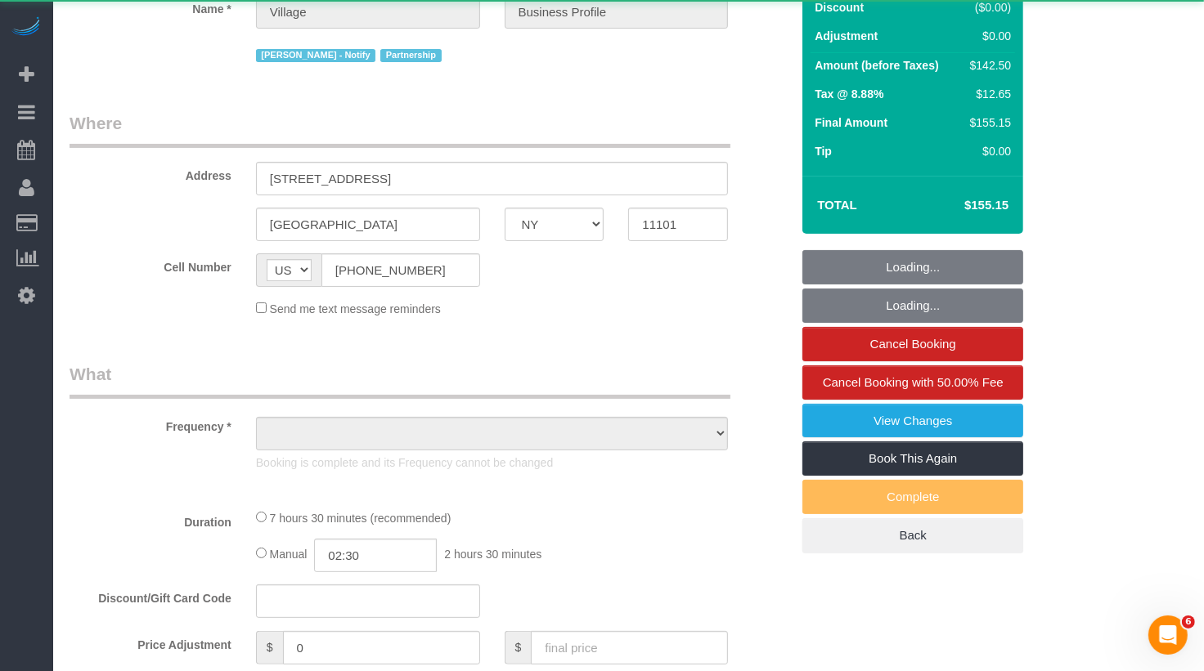
select select "object:1074"
select select "3"
select select "spot1"
select select "number:89"
select select "number:90"
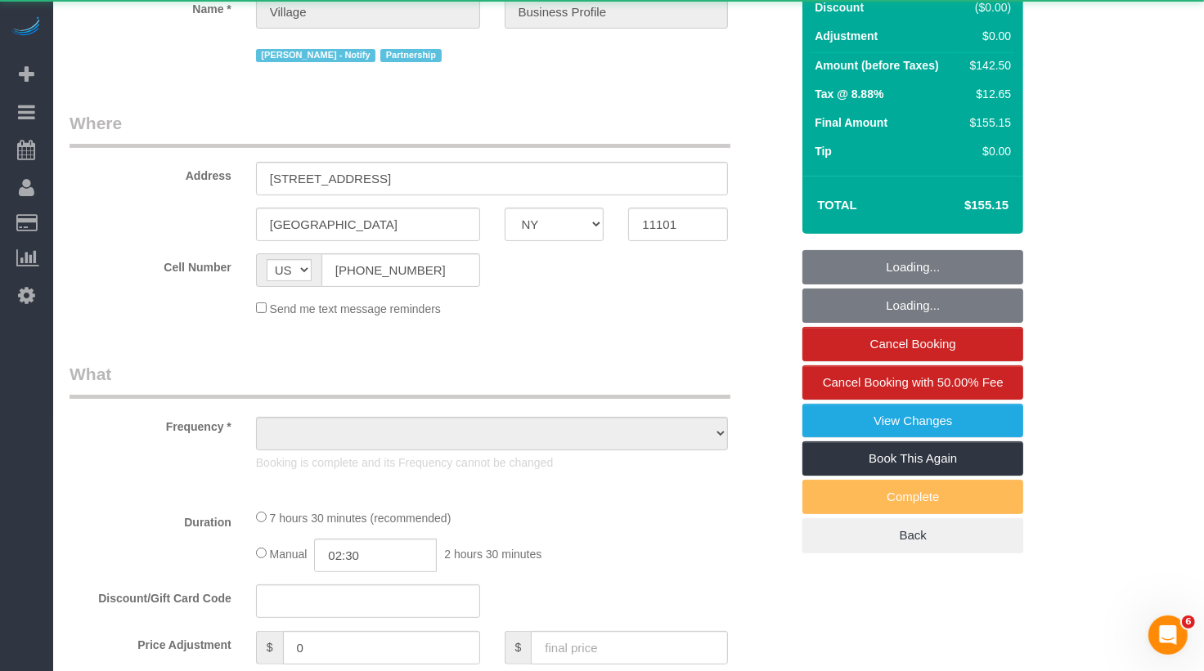
select select "number:13"
select select "number:5"
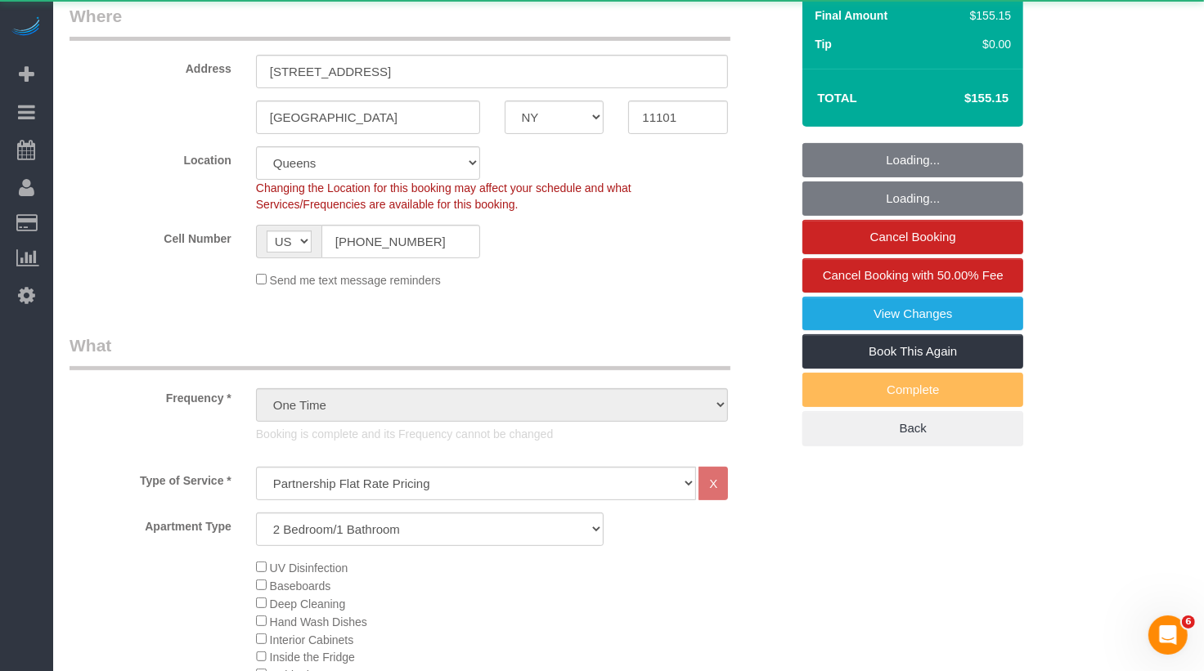
select select "string:stripe-pm_1RlxuC4VGloSiKo7SRpjd9jw"
select select "3"
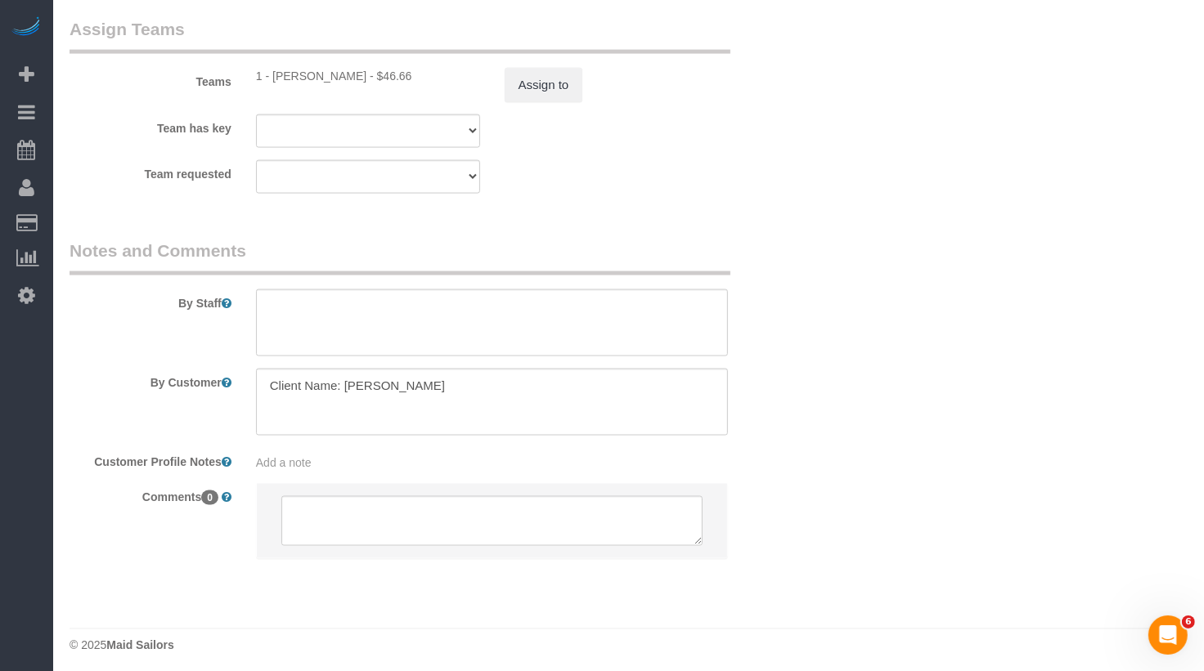
scroll to position [2172, 0]
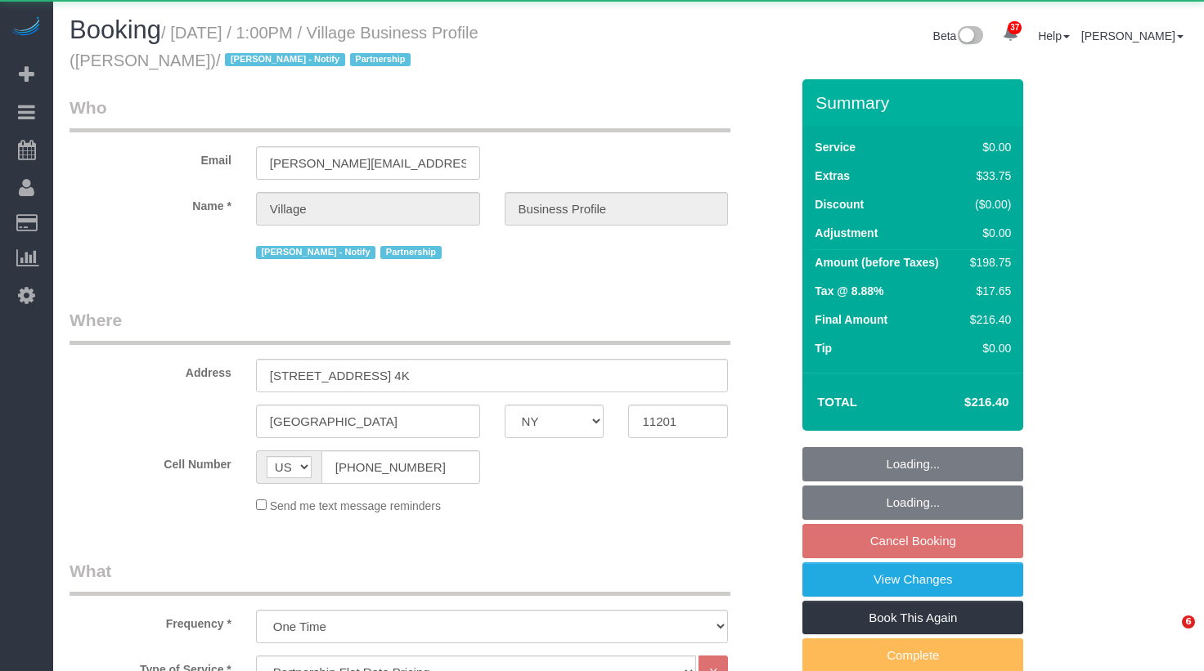
select select "NY"
select select "4"
select select "object:1057"
select select "string:stripe-pm_1RlxuC4VGloSiKo7SRpjd9jw"
select select "4"
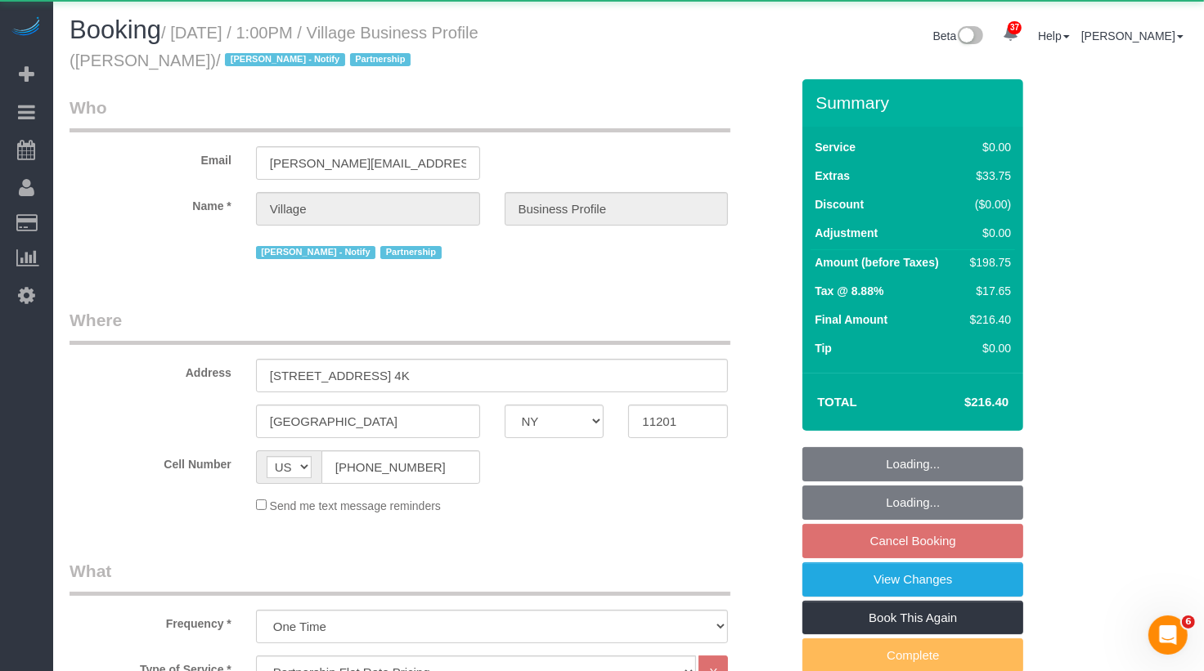
select select "spot1"
select select "number:89"
select select "number:90"
select select "number:13"
select select "number:5"
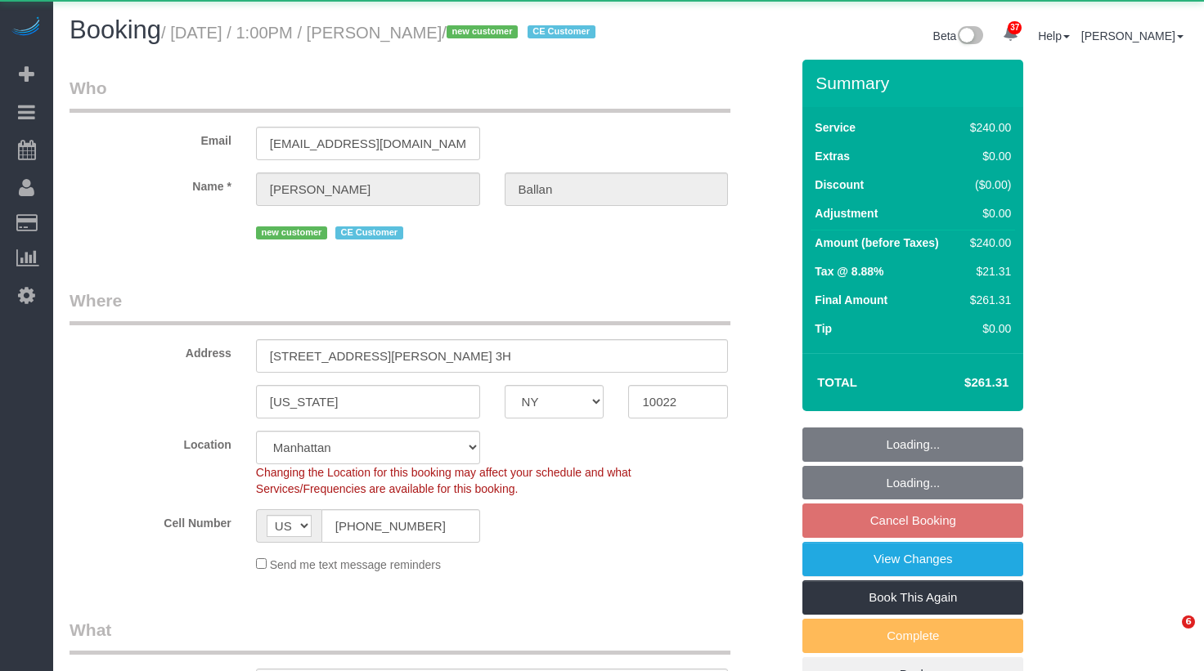
select select "NY"
select select "180"
select select "number:58"
select select "number:75"
select select "number:15"
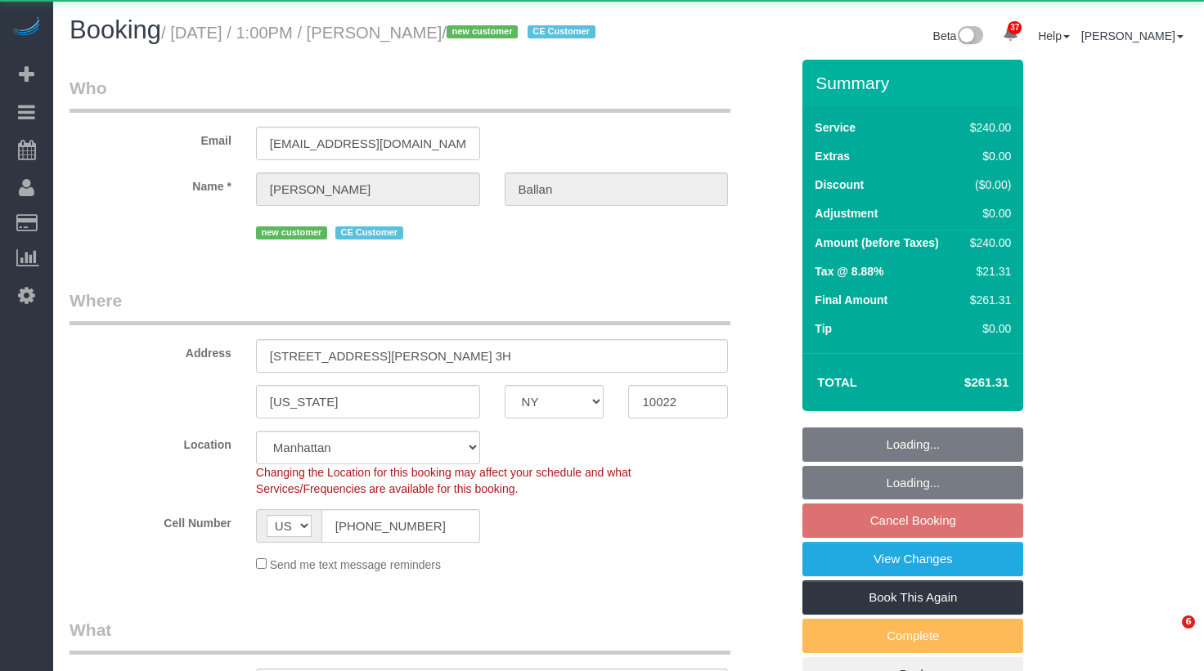
select select "number:5"
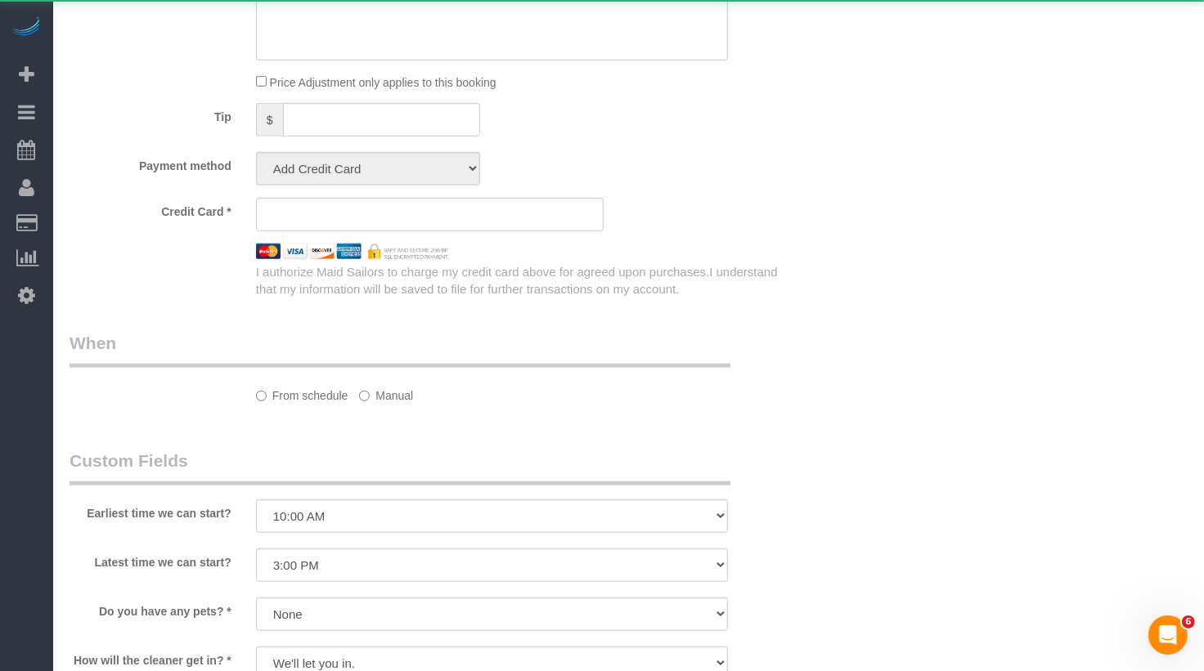
select select "string:stripe-pm_1SGKoQ4VGloSiKo7HVgIKYXA"
select select "spot1"
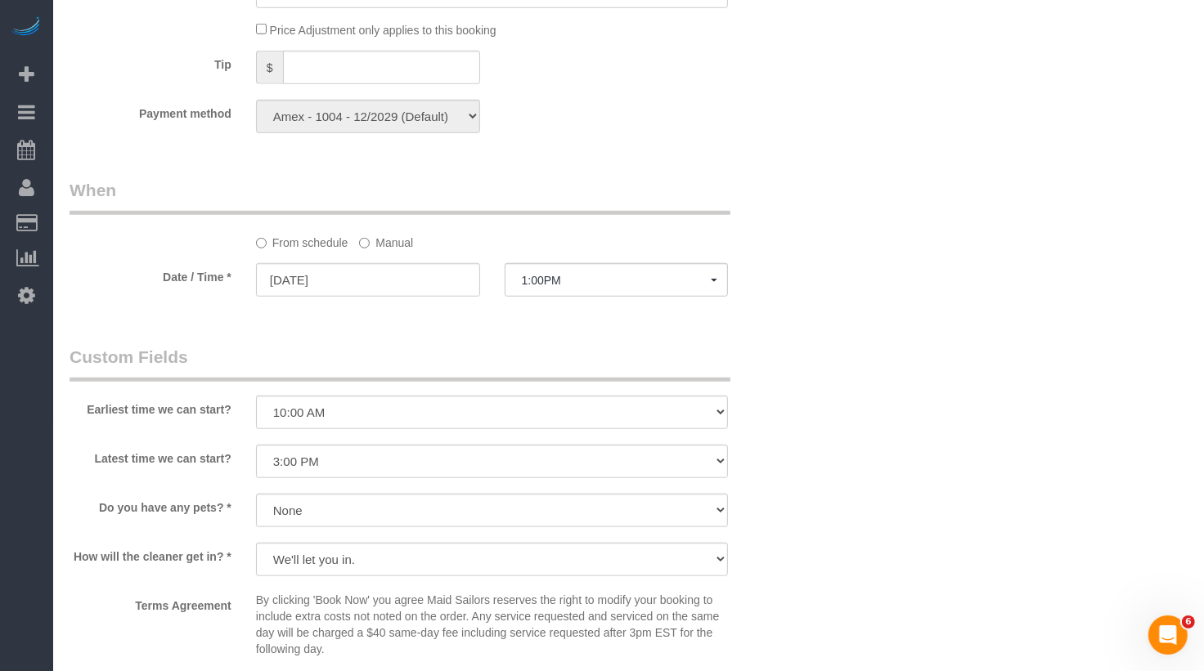
scroll to position [1861, 0]
